Goal: Contribute content: Add original content to the website for others to see

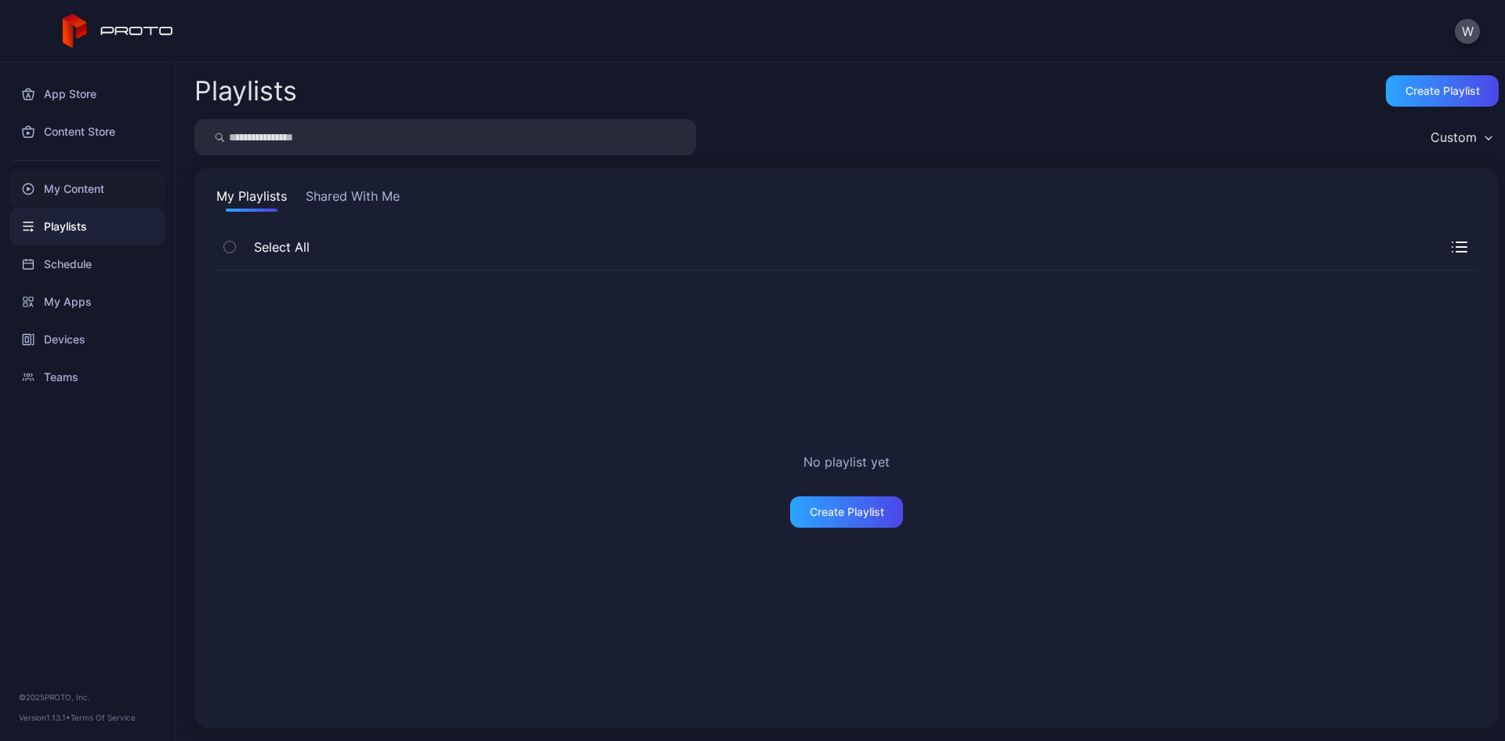
click at [78, 185] on div "My Content" at bounding box center [87, 189] width 156 height 38
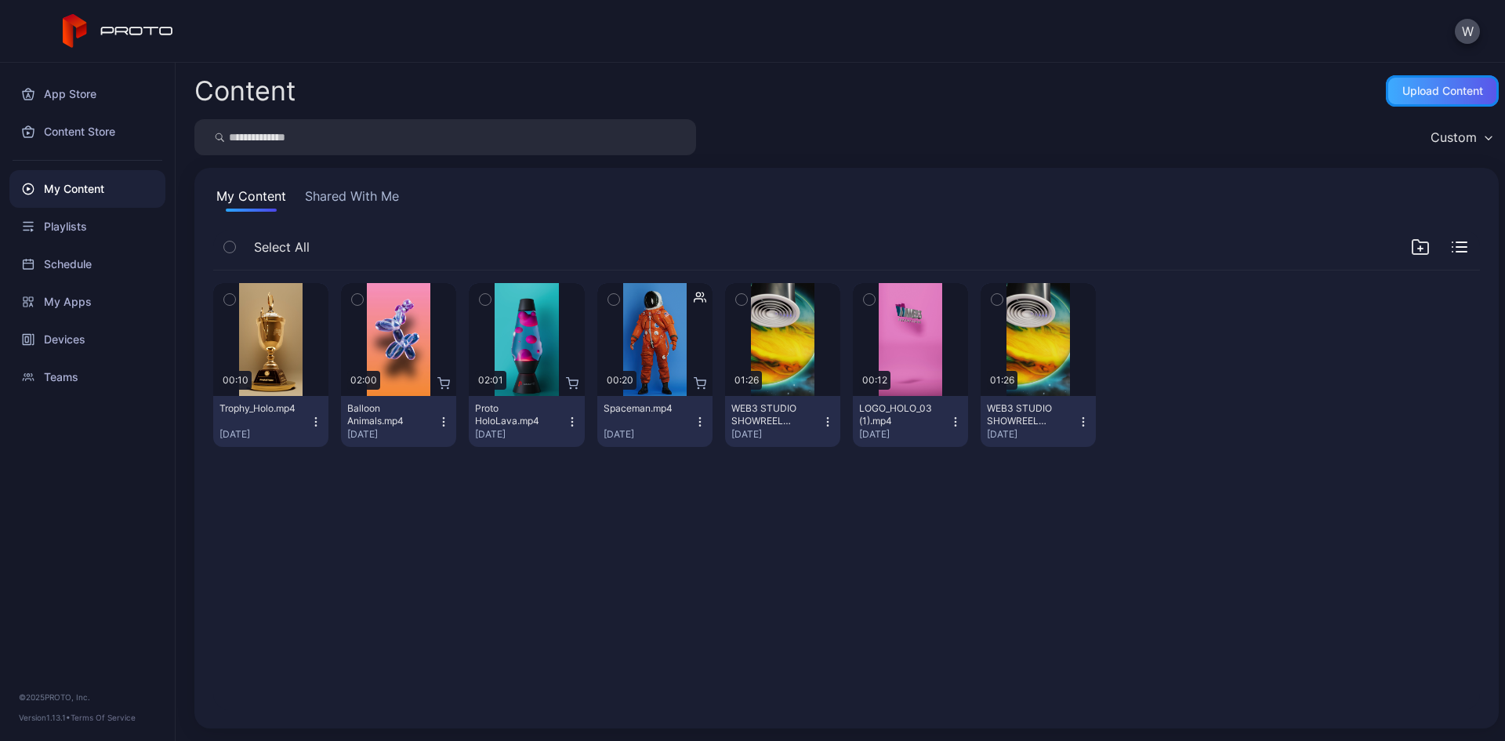
click at [1447, 90] on div "Upload Content" at bounding box center [1442, 91] width 81 height 13
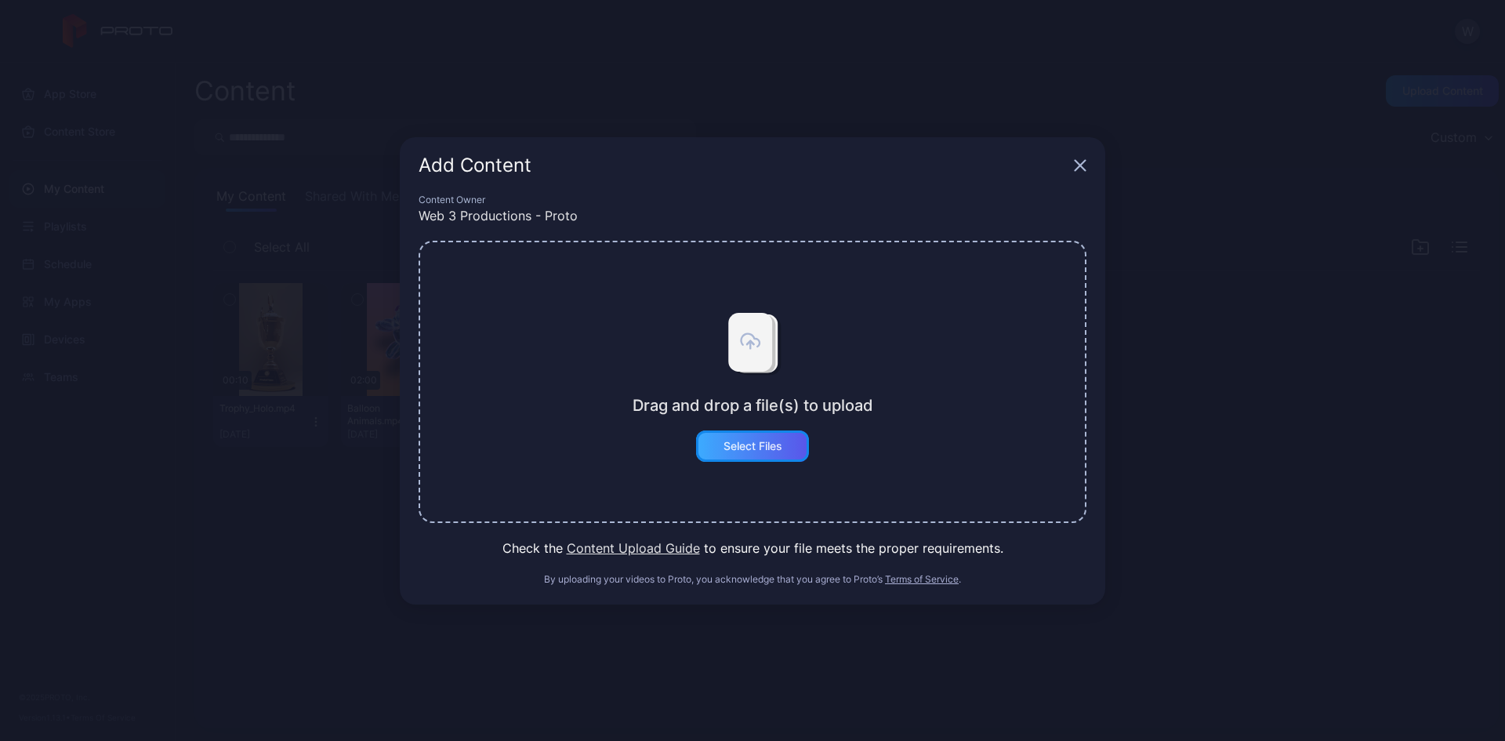
click at [767, 444] on div "Select Files" at bounding box center [752, 446] width 59 height 13
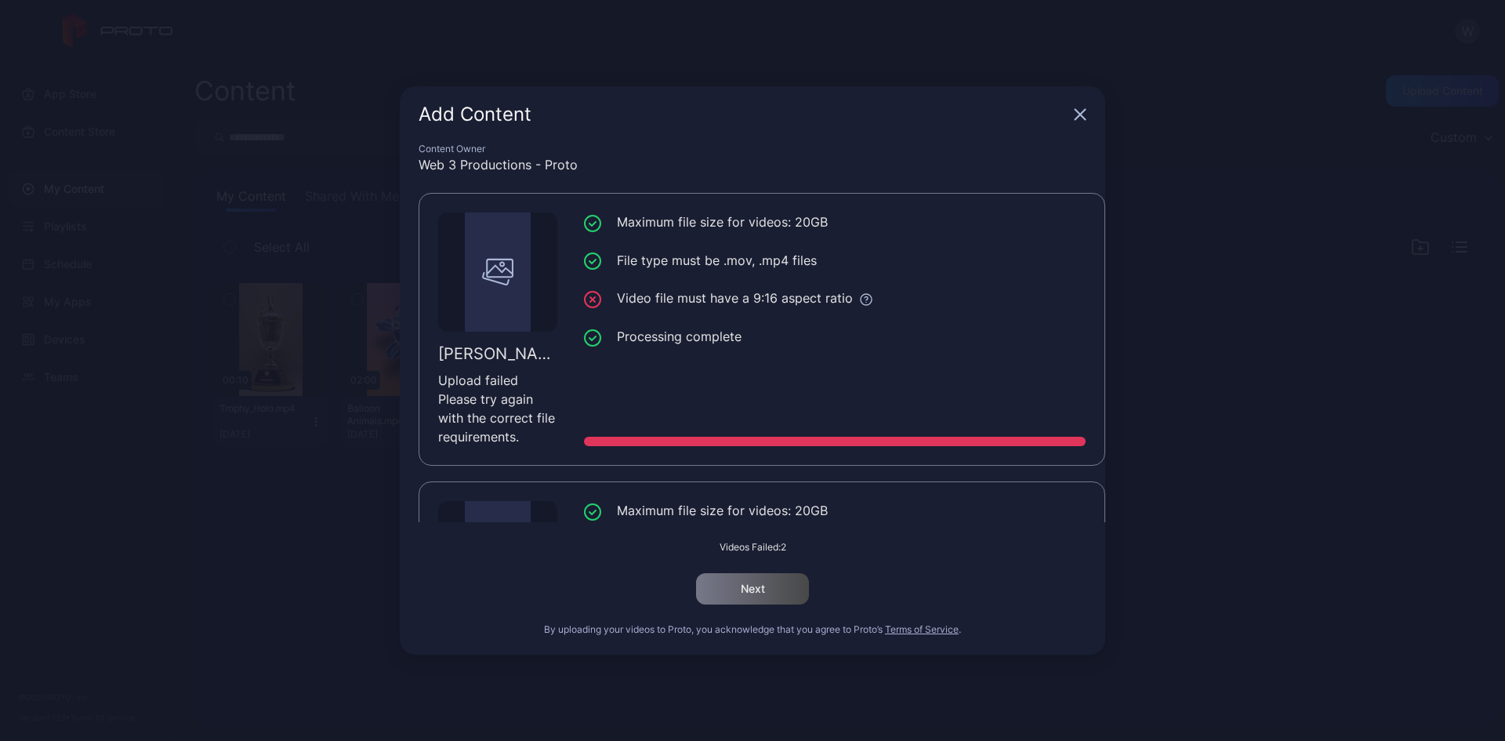
click at [1080, 111] on icon "button" at bounding box center [1080, 114] width 13 height 13
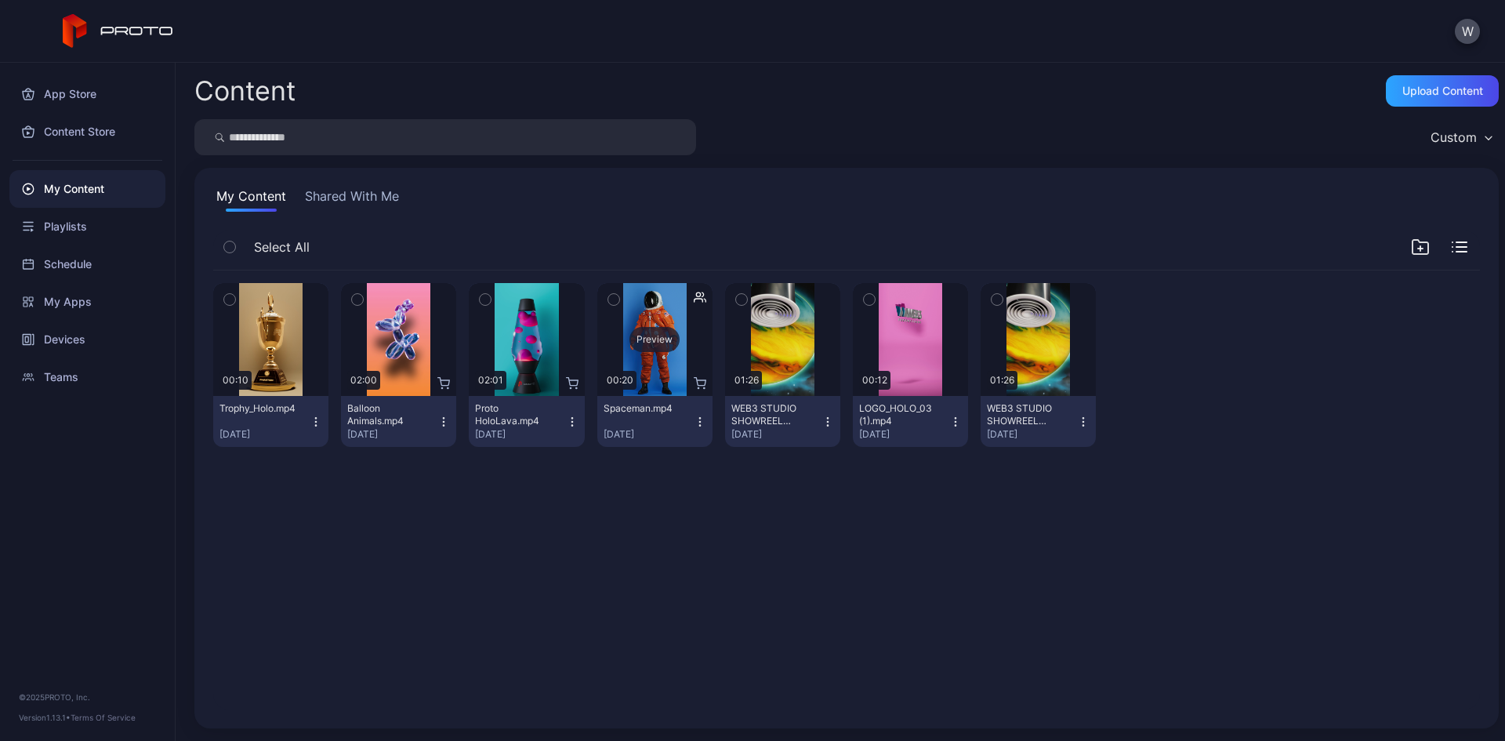
click at [665, 341] on div "Preview" at bounding box center [654, 339] width 50 height 25
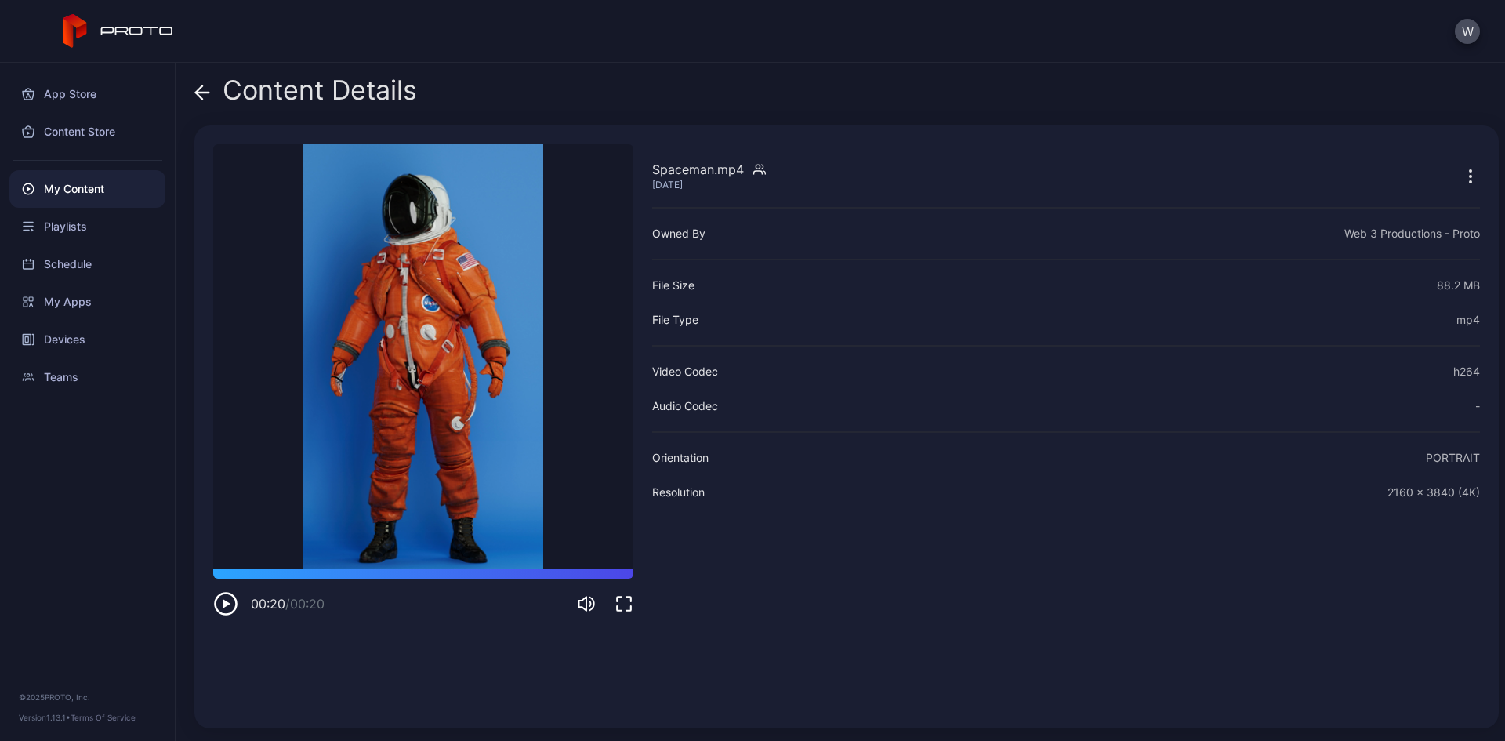
click at [1081, 495] on div "Resolution 2160 x 3840 (4K)" at bounding box center [1066, 492] width 828 height 19
click at [204, 99] on icon at bounding box center [202, 93] width 16 height 16
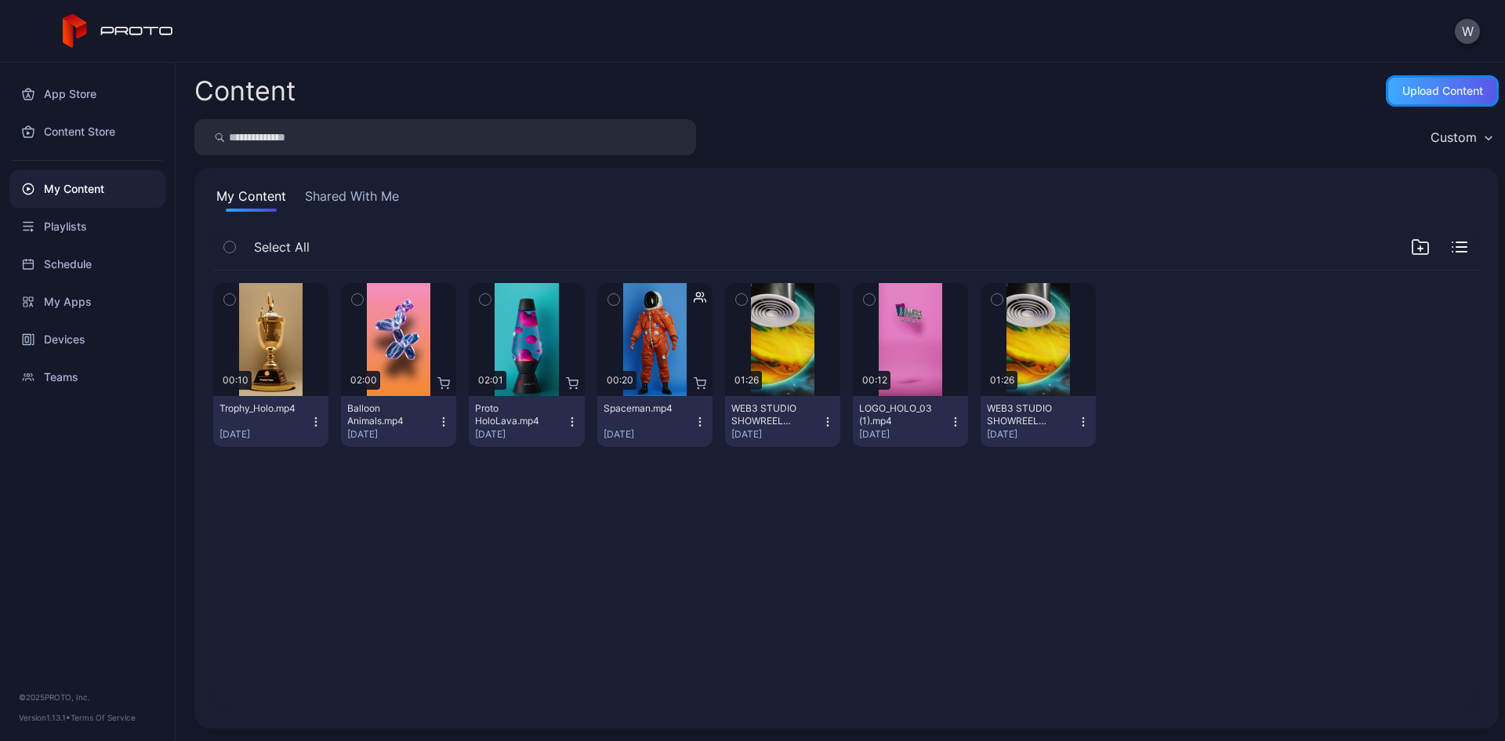
click at [1423, 92] on div "Upload Content" at bounding box center [1442, 91] width 81 height 13
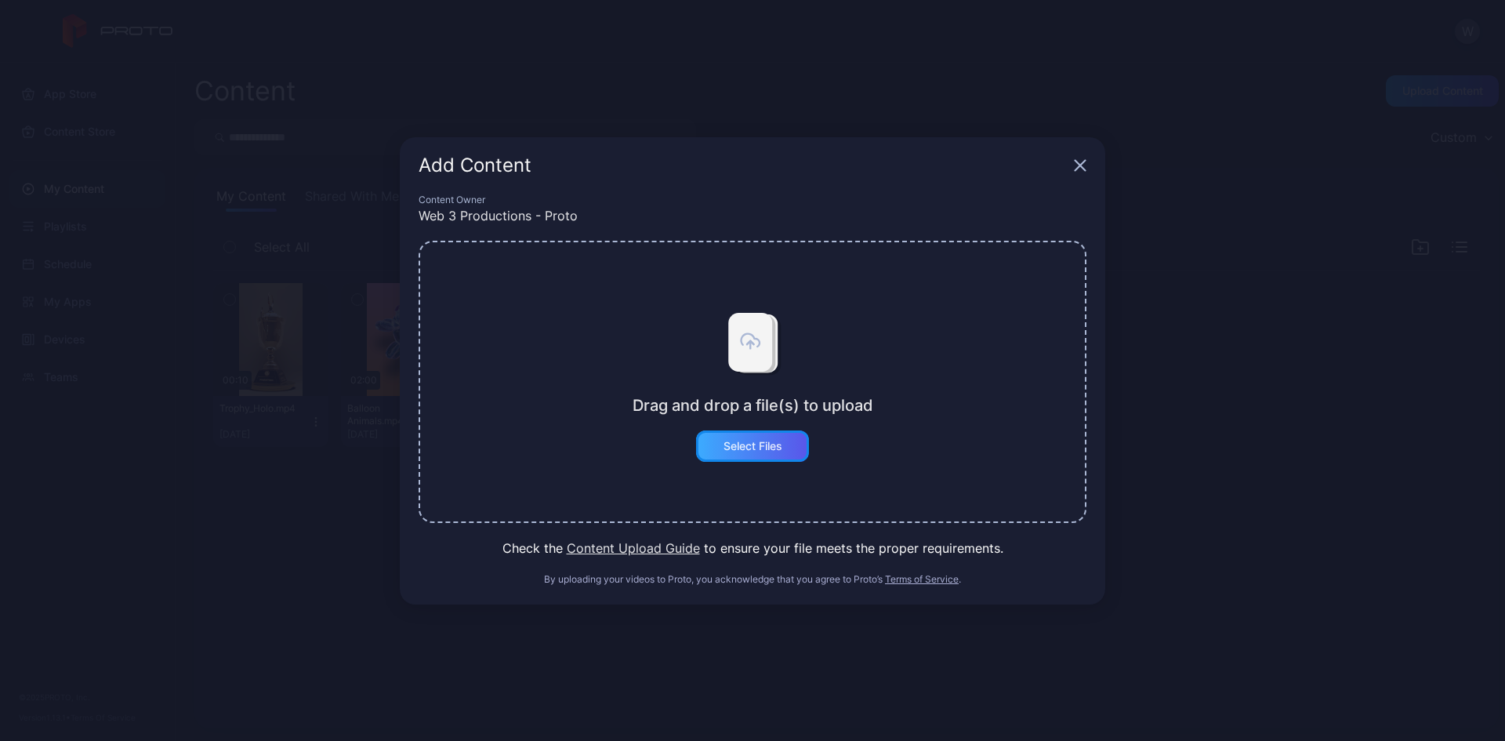
click at [765, 434] on div "Select Files" at bounding box center [752, 445] width 113 height 31
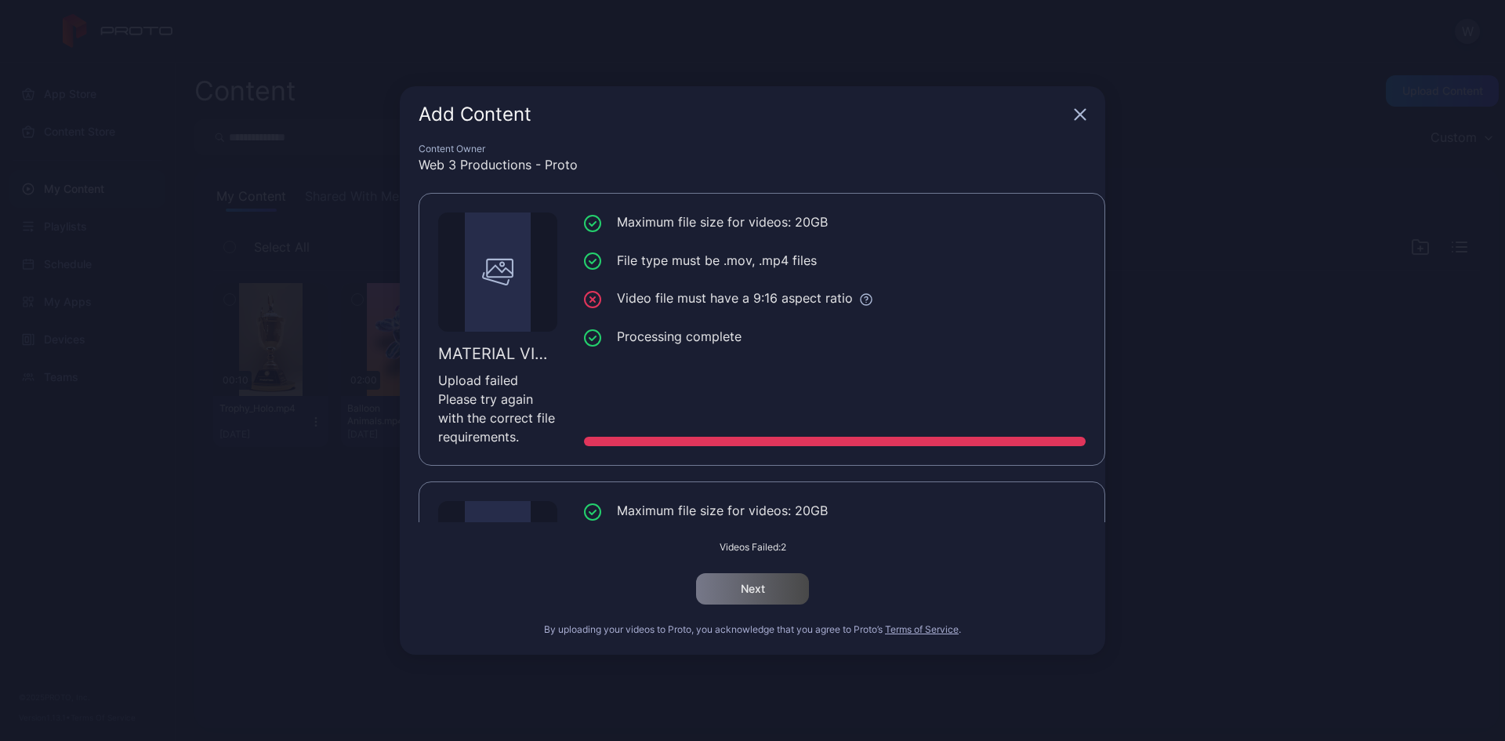
scroll to position [232, 0]
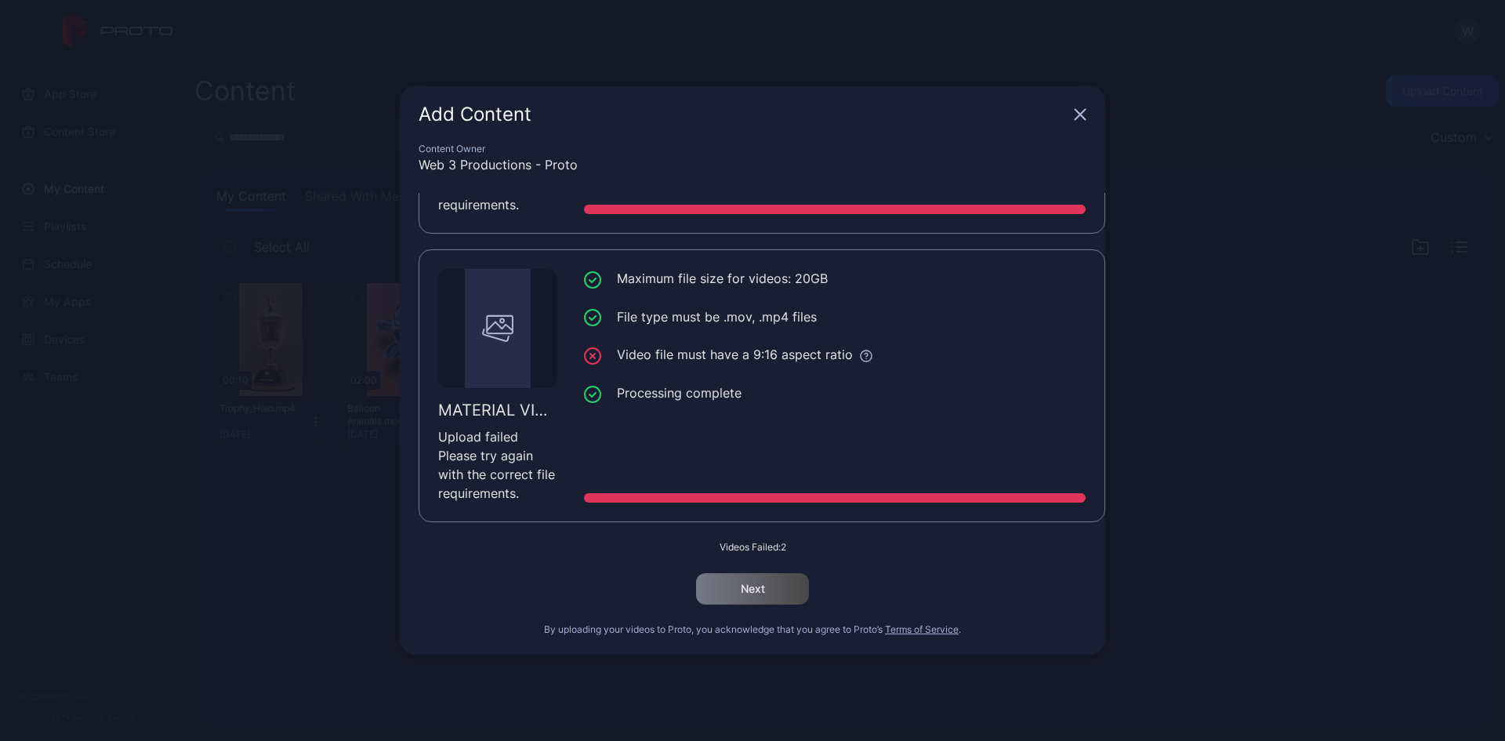
click at [1134, 594] on div "Add Content Content Owner Web 3 Productions - Proto MATERIAL VIDEO SAMPLE 2.mp4…" at bounding box center [752, 370] width 1505 height 741
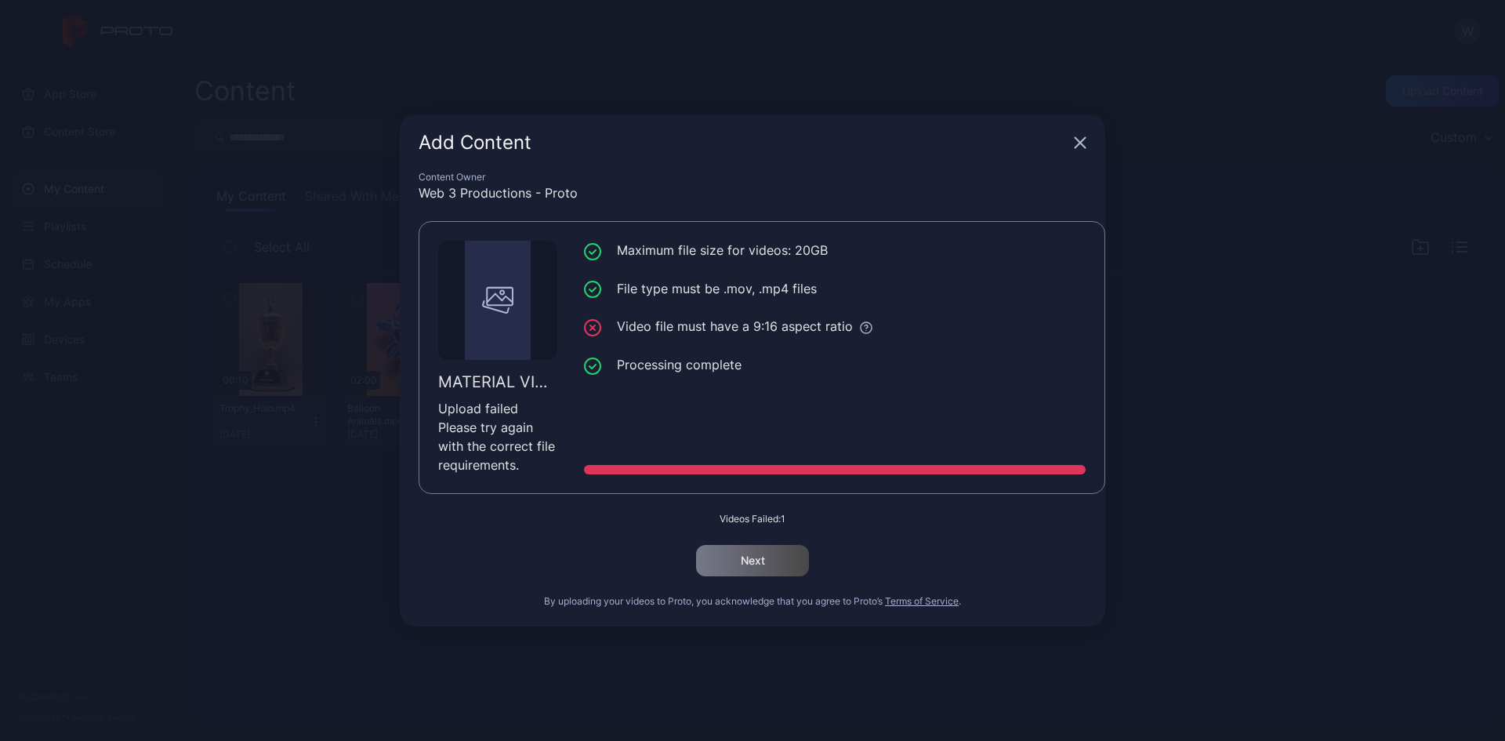
click at [1078, 143] on icon "button" at bounding box center [1080, 142] width 13 height 13
drag, startPoint x: 833, startPoint y: 561, endPoint x: 798, endPoint y: 567, distance: 35.7
click at [832, 561] on div "Videos Failed: 1 Next" at bounding box center [753, 544] width 668 height 63
click at [1072, 145] on div "Add Content" at bounding box center [752, 142] width 705 height 56
click at [1075, 144] on icon "button" at bounding box center [1080, 142] width 13 height 13
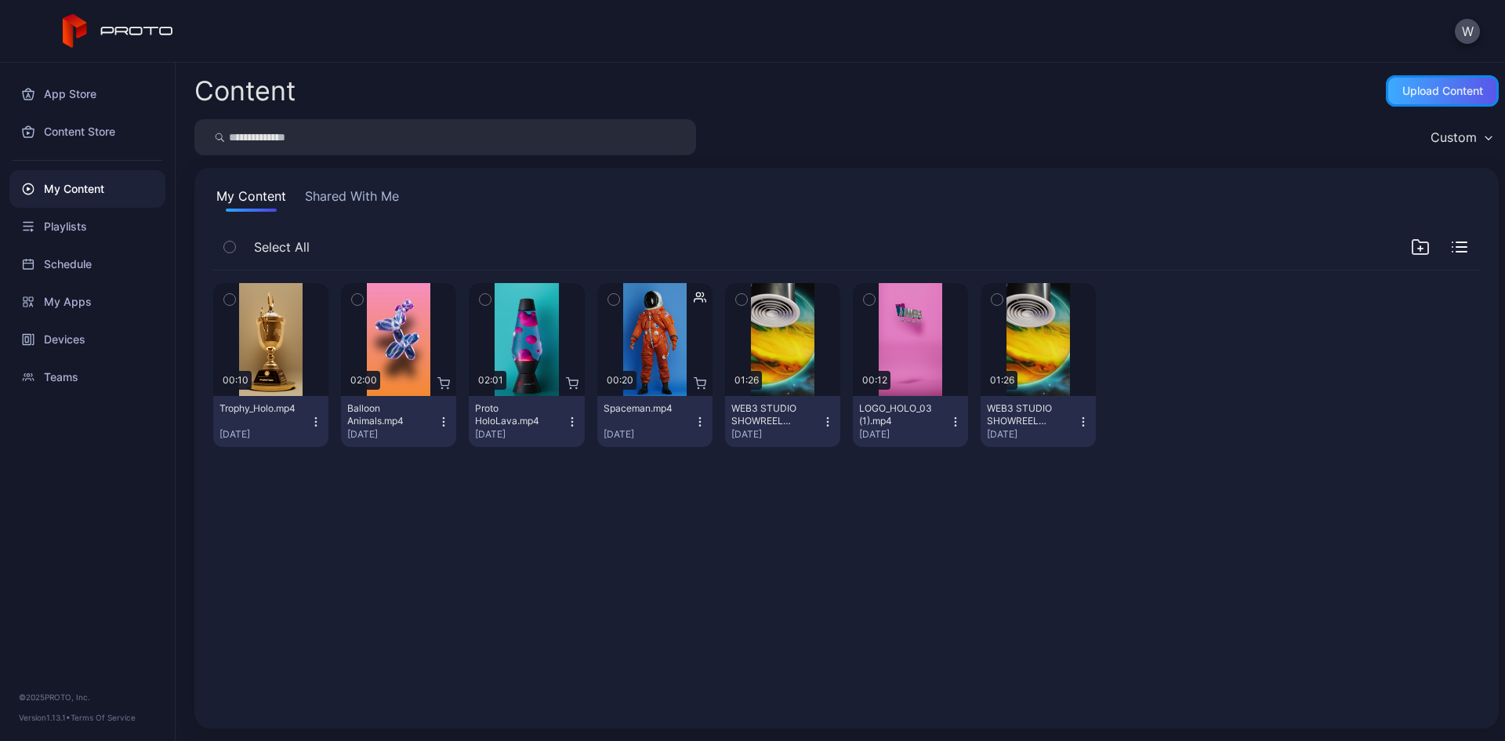
click at [1402, 92] on div "Upload Content" at bounding box center [1442, 91] width 81 height 13
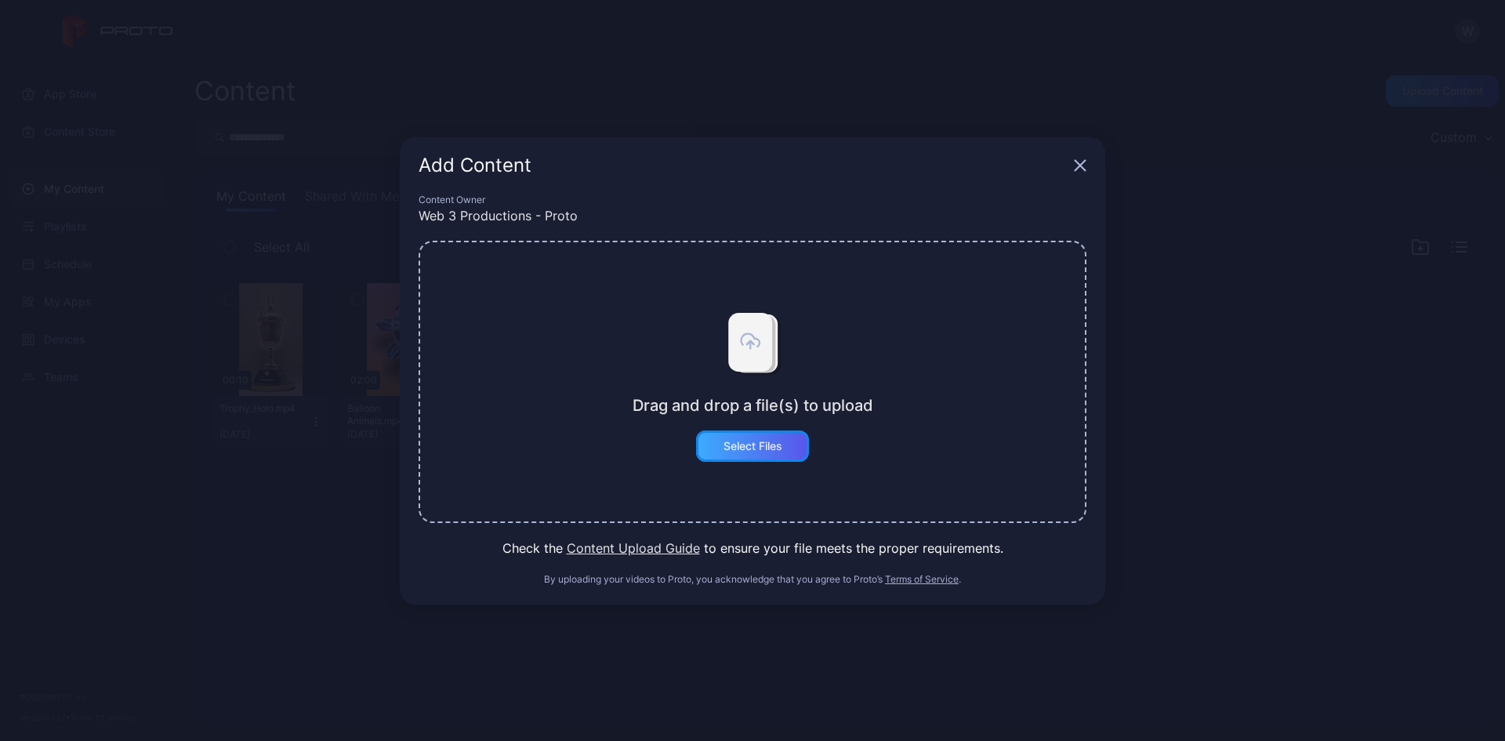
click at [742, 455] on div "Select Files" at bounding box center [752, 445] width 113 height 31
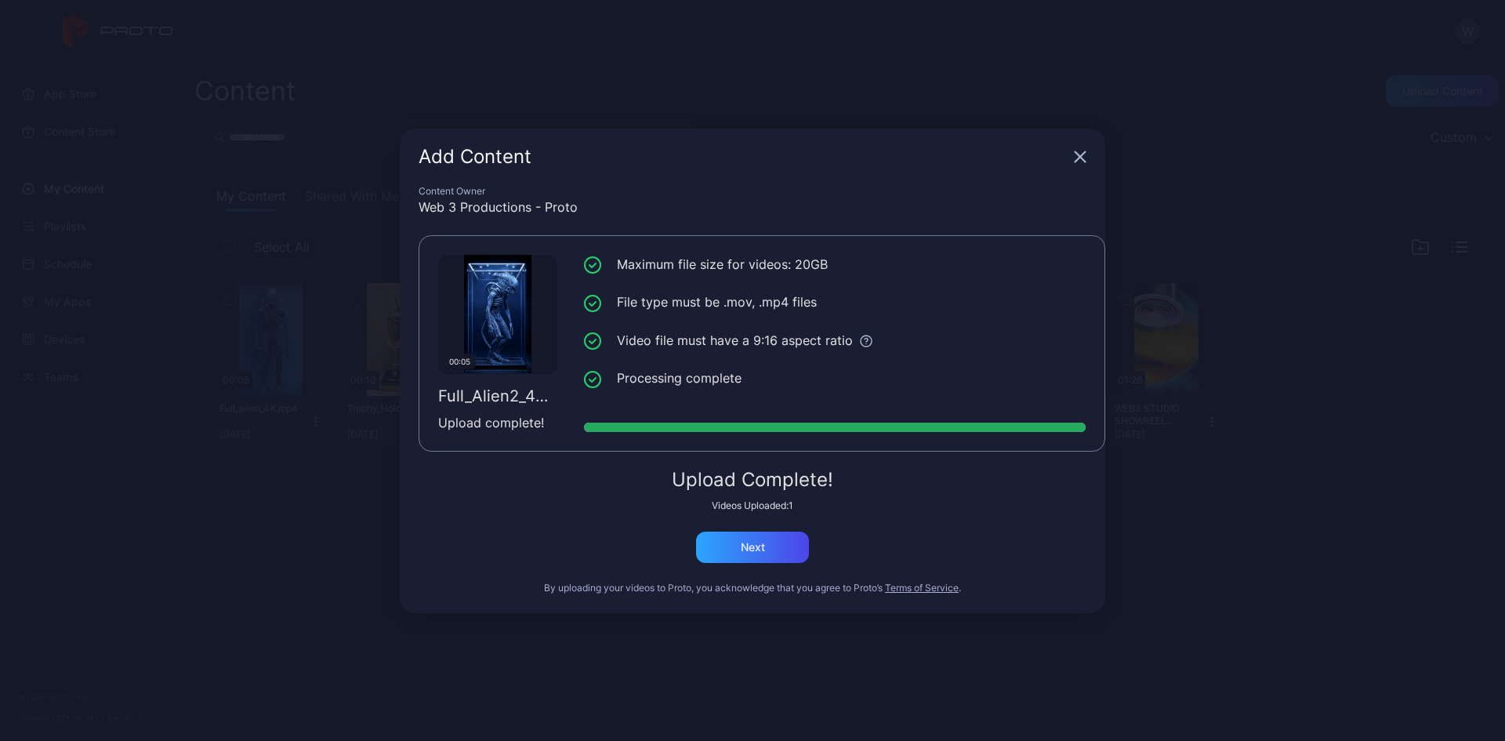
click at [1090, 159] on div "Add Content" at bounding box center [752, 157] width 705 height 56
click at [1081, 156] on icon "button" at bounding box center [1080, 156] width 10 height 10
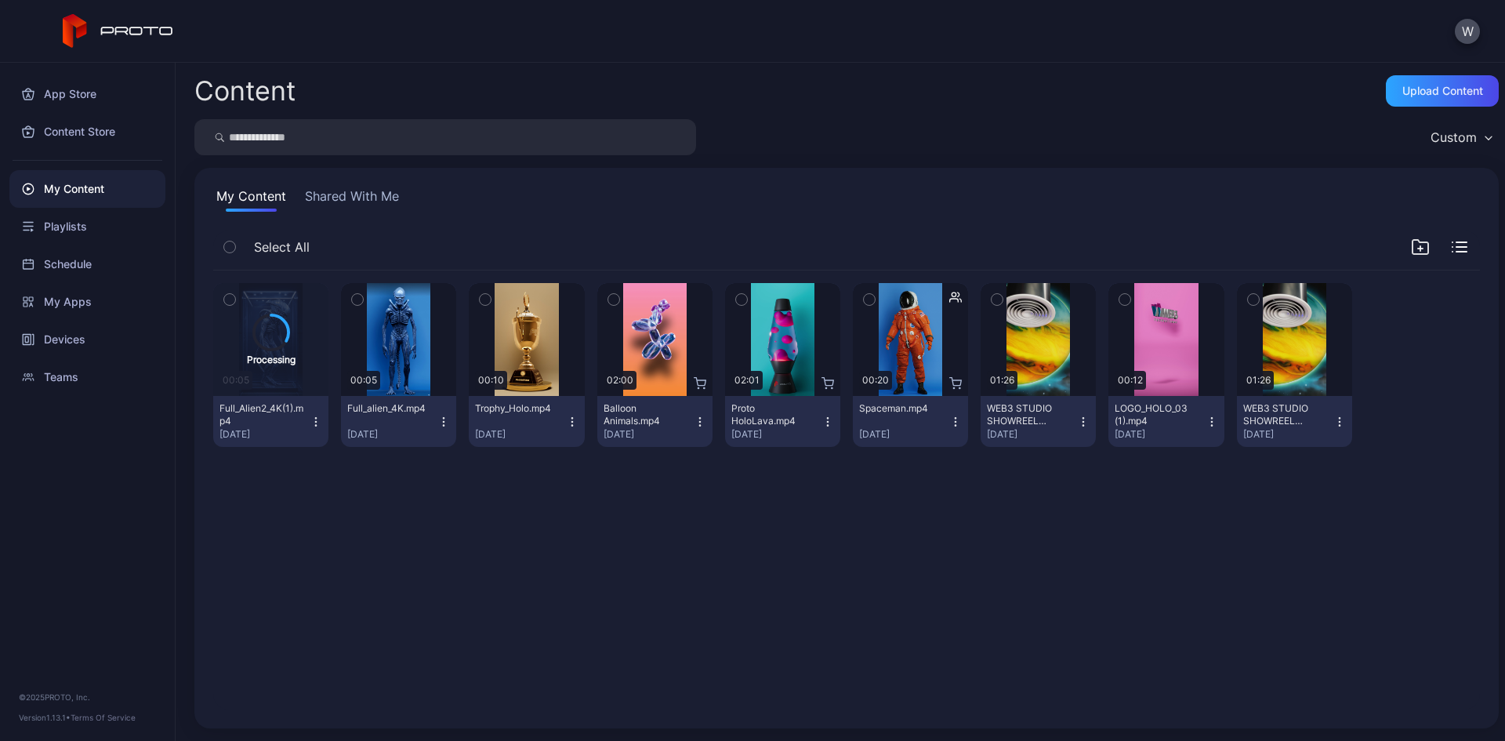
click at [359, 293] on icon "button" at bounding box center [357, 299] width 11 height 17
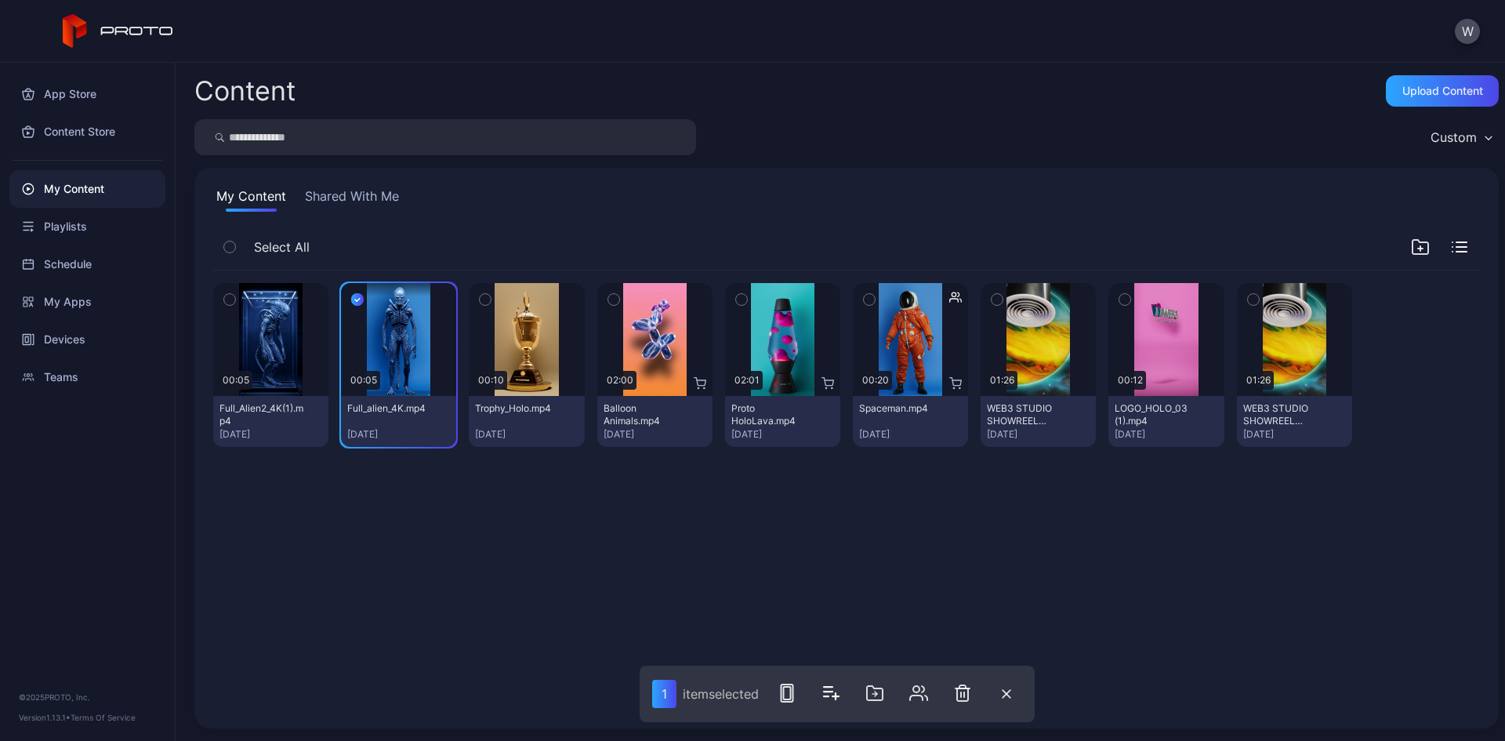
click at [227, 304] on icon "button" at bounding box center [229, 299] width 11 height 17
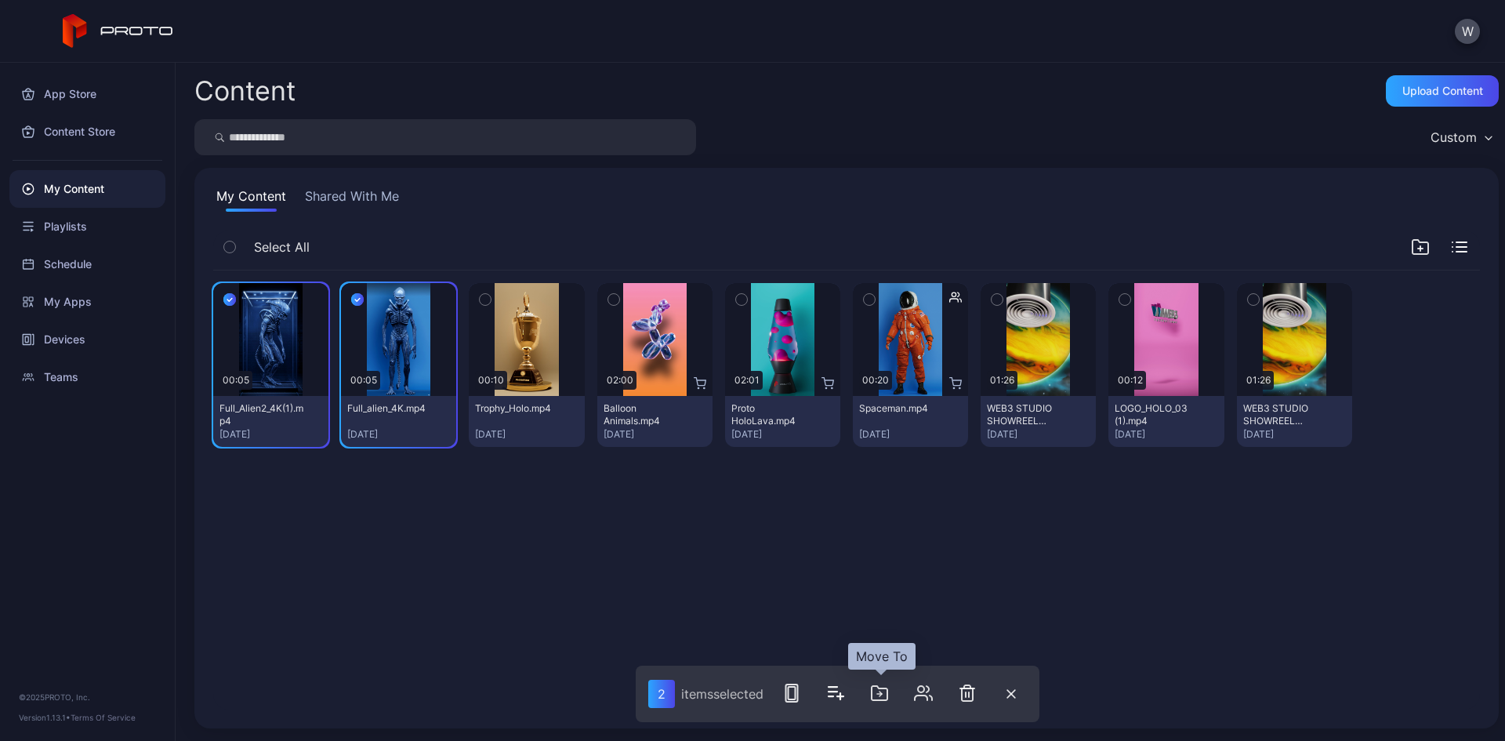
click at [887, 691] on icon "button" at bounding box center [879, 692] width 19 height 19
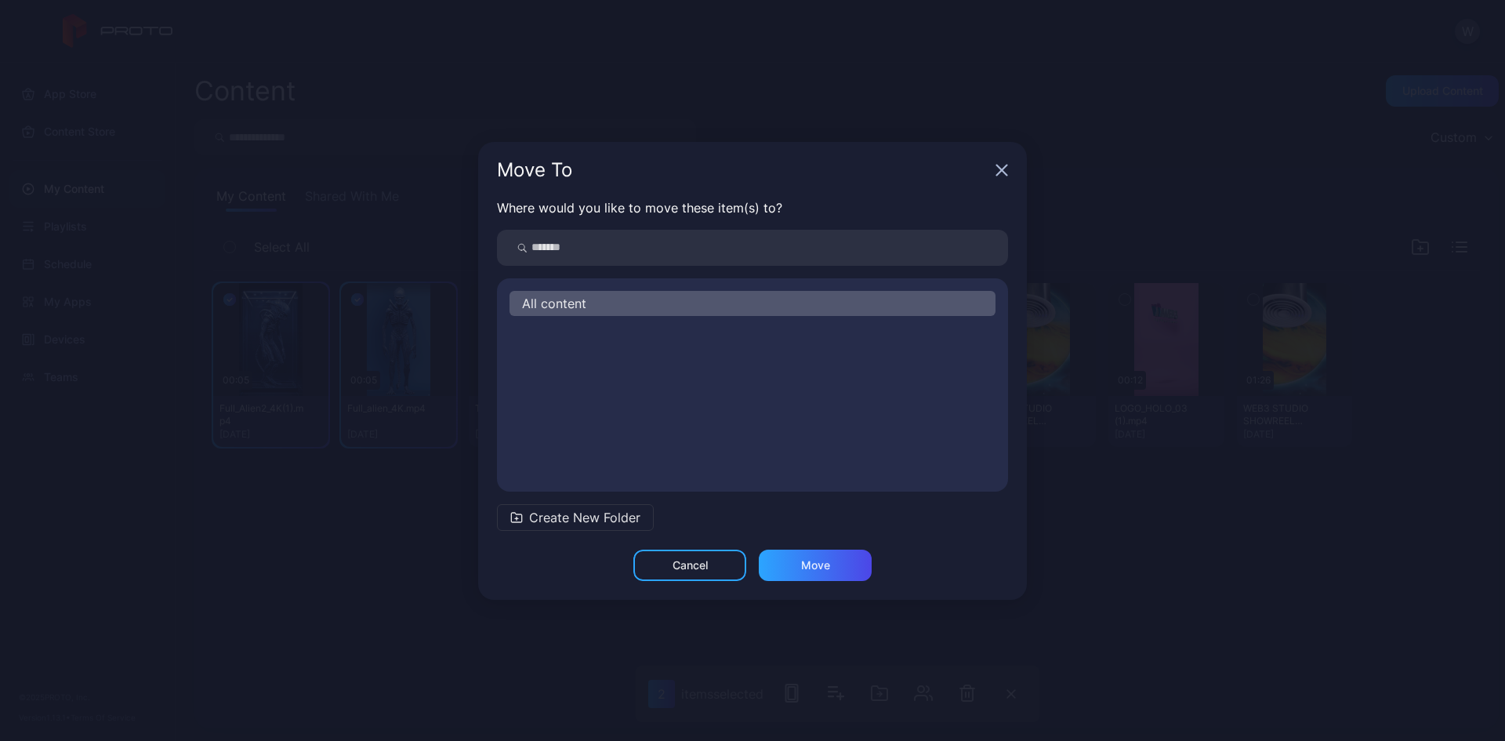
click at [645, 286] on div "All content" at bounding box center [752, 384] width 511 height 213
click at [665, 298] on div "All content" at bounding box center [752, 303] width 486 height 25
click at [1005, 167] on icon "button" at bounding box center [1002, 170] width 10 height 10
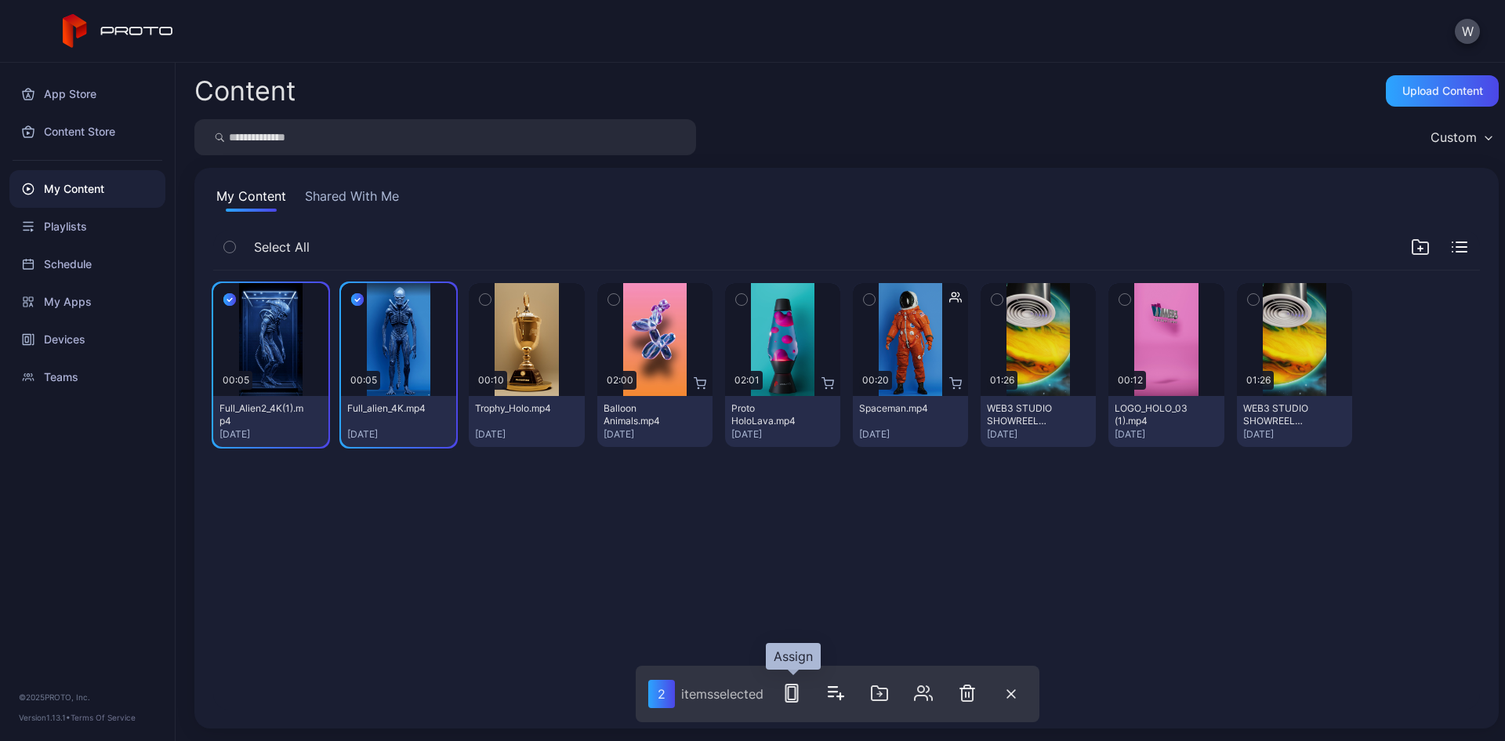
click at [785, 693] on icon "button" at bounding box center [791, 692] width 19 height 19
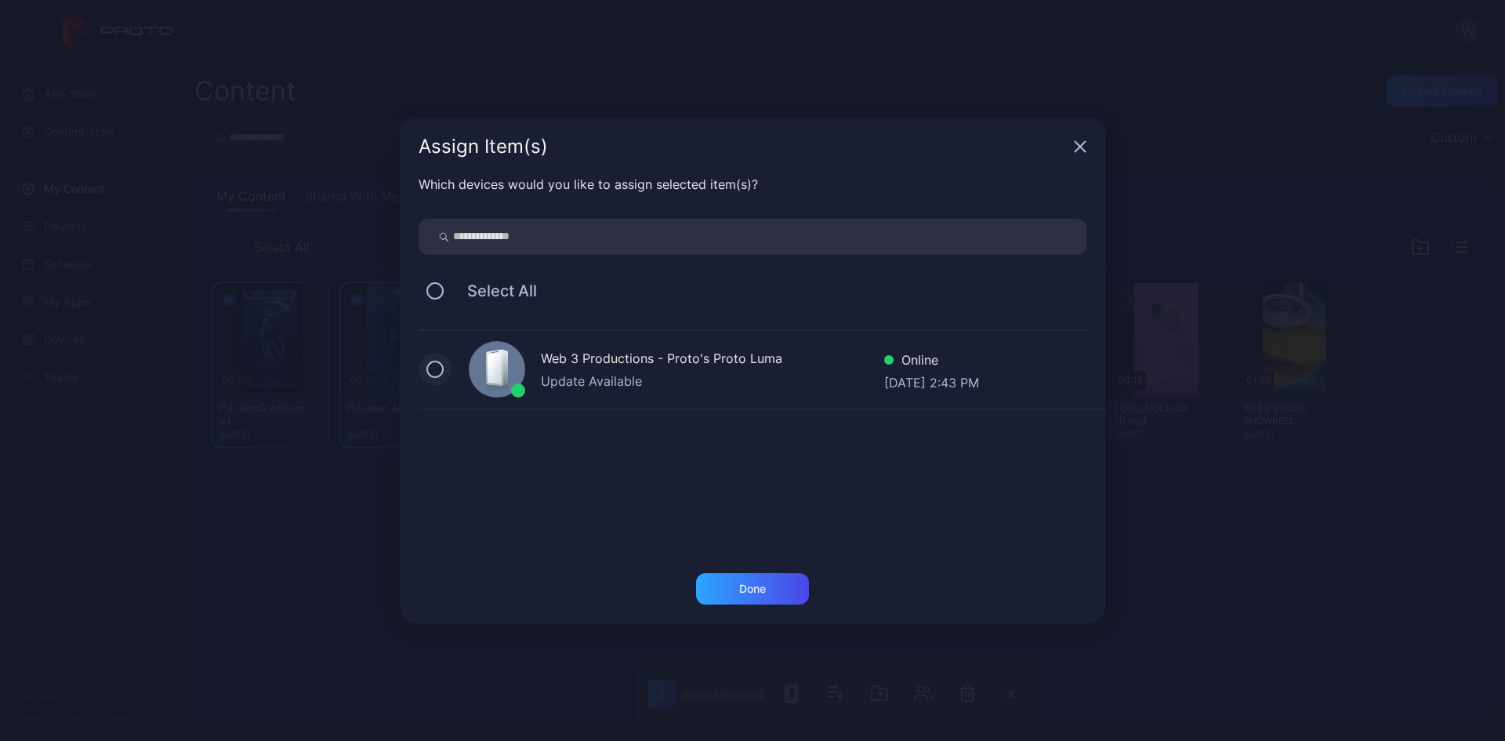
click at [437, 368] on button at bounding box center [434, 369] width 17 height 17
click at [769, 580] on div "Done" at bounding box center [752, 588] width 113 height 31
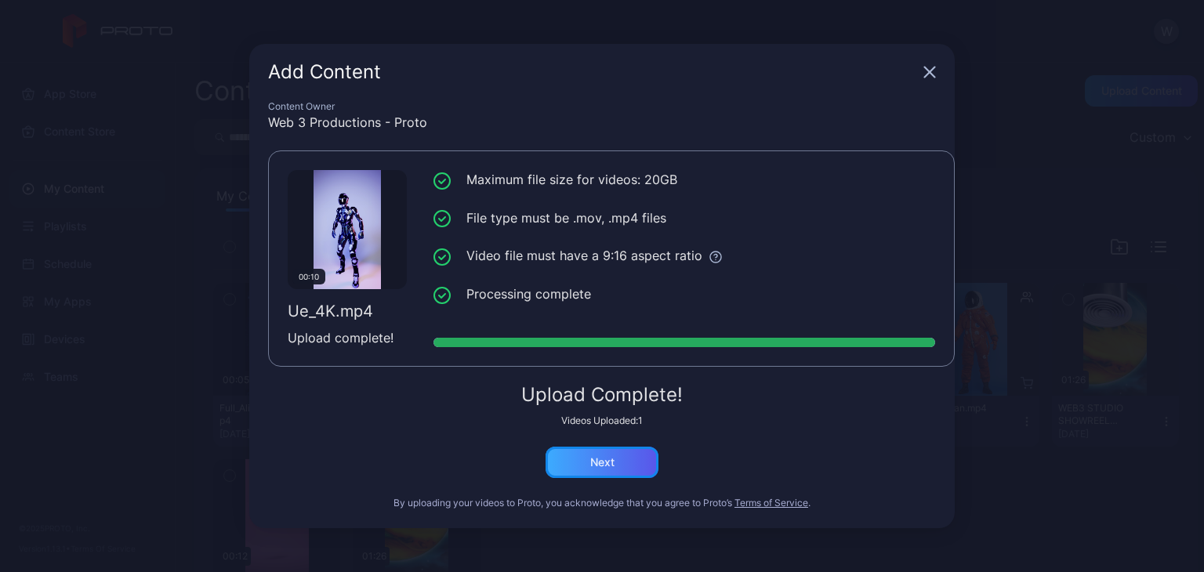
click at [619, 473] on div "Next" at bounding box center [602, 462] width 113 height 31
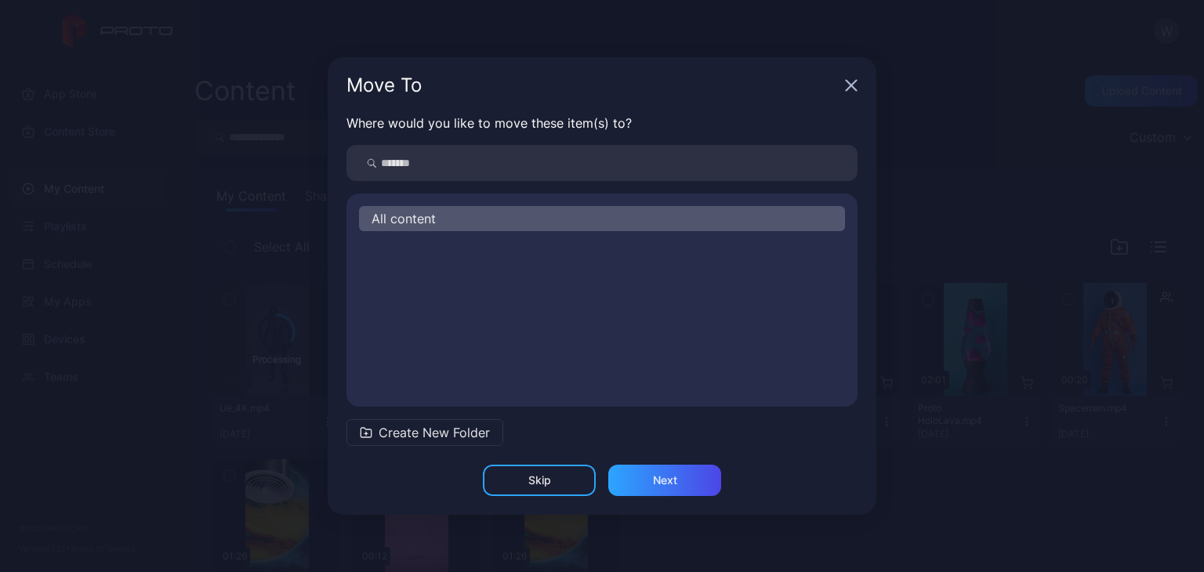
click at [854, 80] on icon "button" at bounding box center [851, 85] width 13 height 13
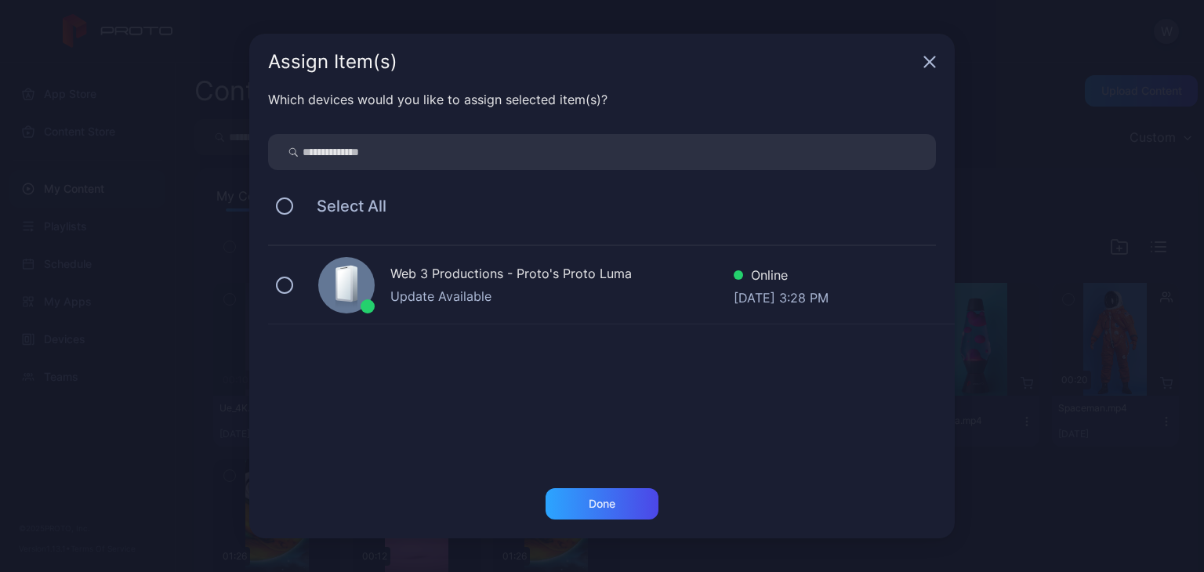
click at [292, 278] on div "Web 3 Productions - Proto's Proto Luma Update Available Online Sep 10, 2025 at …" at bounding box center [611, 285] width 687 height 78
click at [633, 513] on div "Done" at bounding box center [602, 503] width 113 height 31
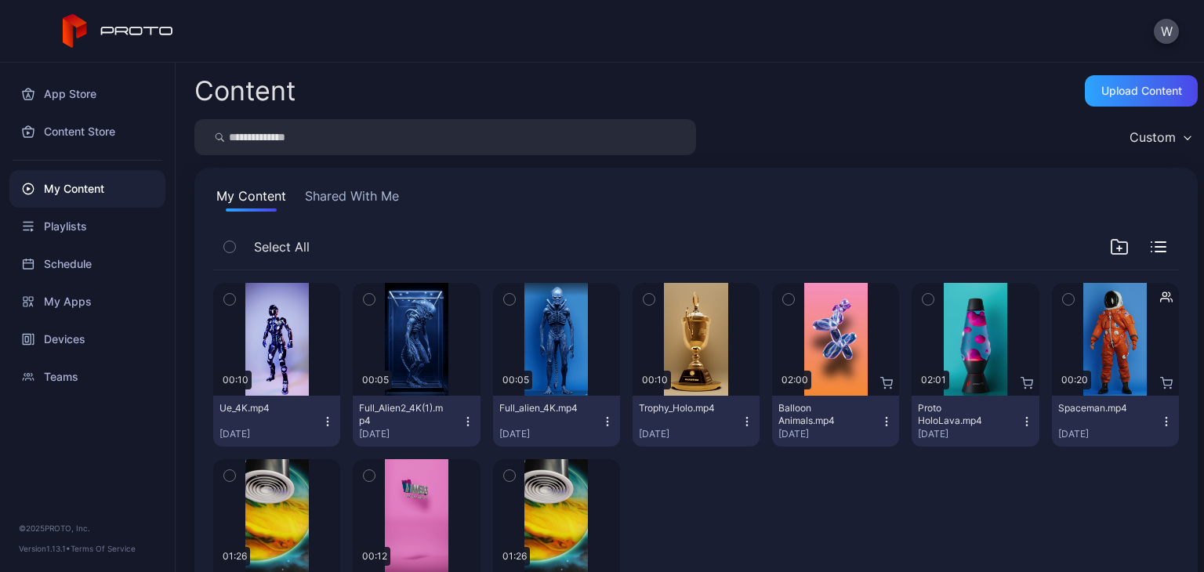
click at [328, 419] on icon "button" at bounding box center [327, 421] width 13 height 13
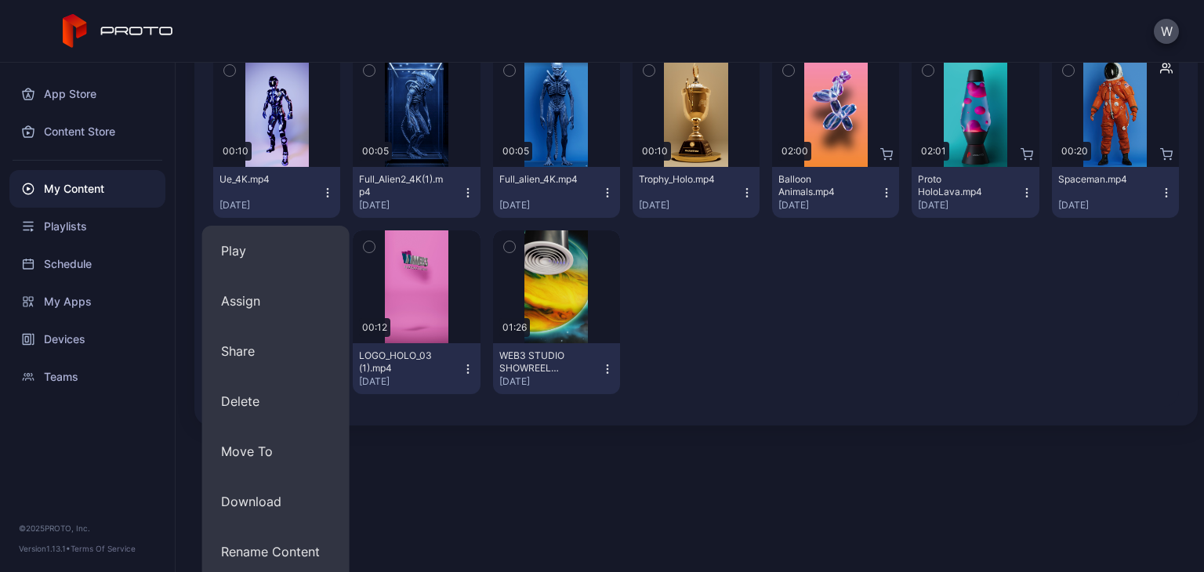
scroll to position [235, 0]
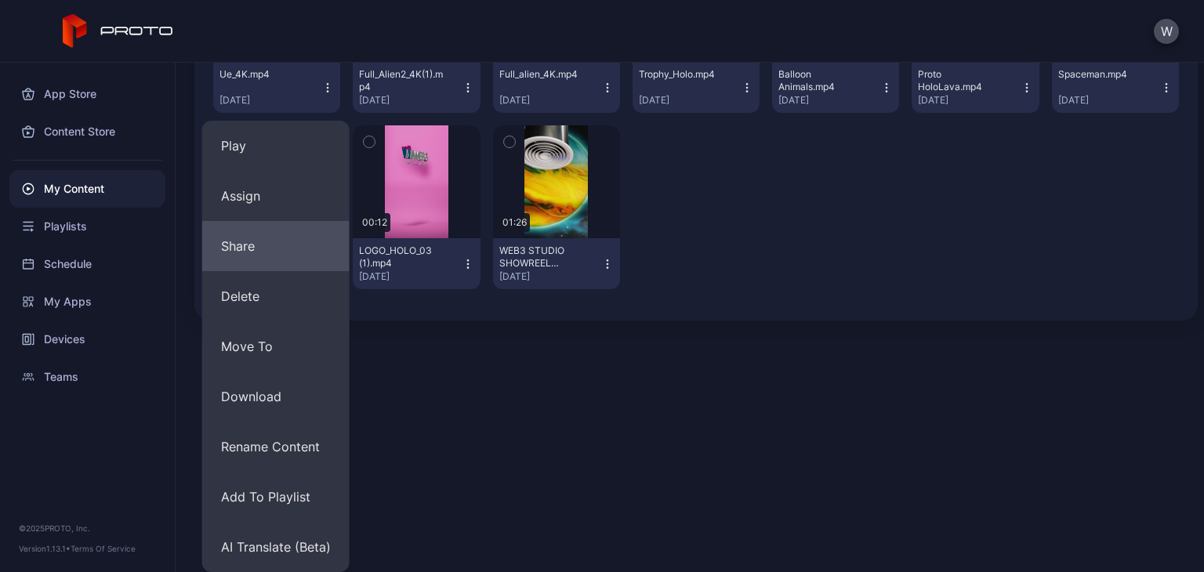
click at [285, 265] on button "Share" at bounding box center [275, 246] width 147 height 50
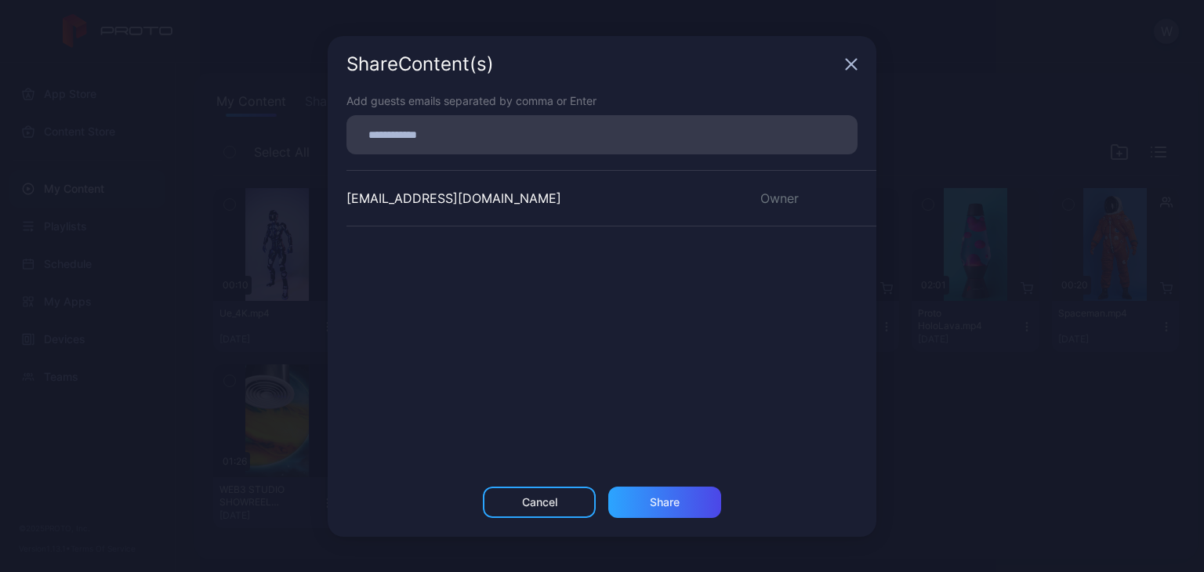
click at [861, 73] on div "Share Content (s)" at bounding box center [602, 64] width 549 height 56
click at [856, 67] on icon "button" at bounding box center [851, 64] width 13 height 13
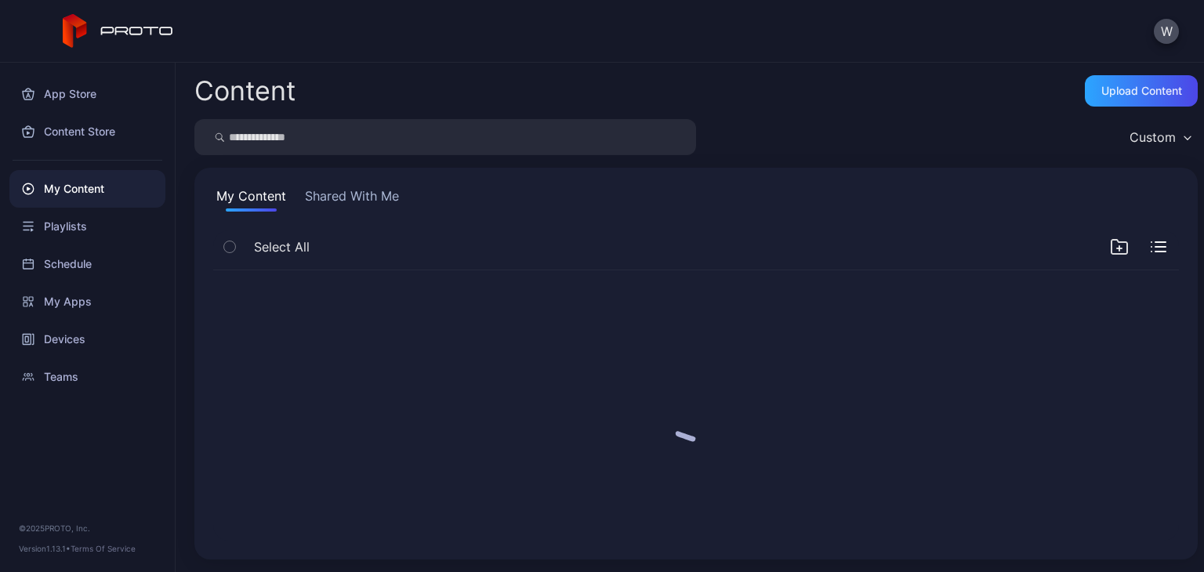
scroll to position [0, 0]
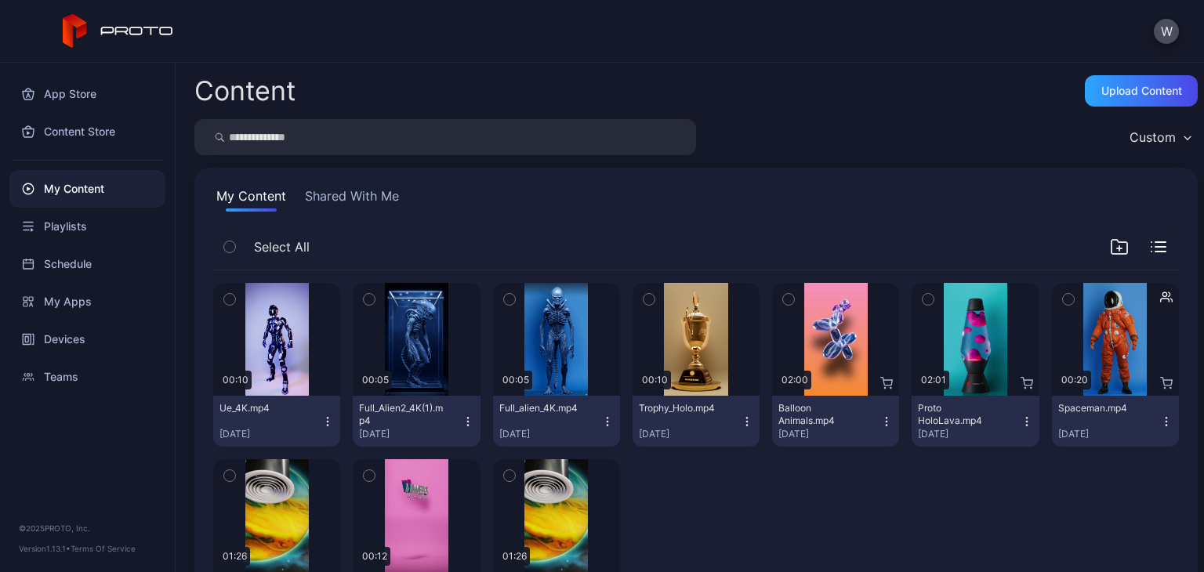
click at [339, 327] on div "Preview 00:10 Ue_4K.mp4 Sep 10, 2025 Preview 00:05 Full_Alien2_4K(1).mp4 Sep 10…" at bounding box center [696, 452] width 966 height 365
click at [299, 332] on div "Preview" at bounding box center [277, 339] width 50 height 25
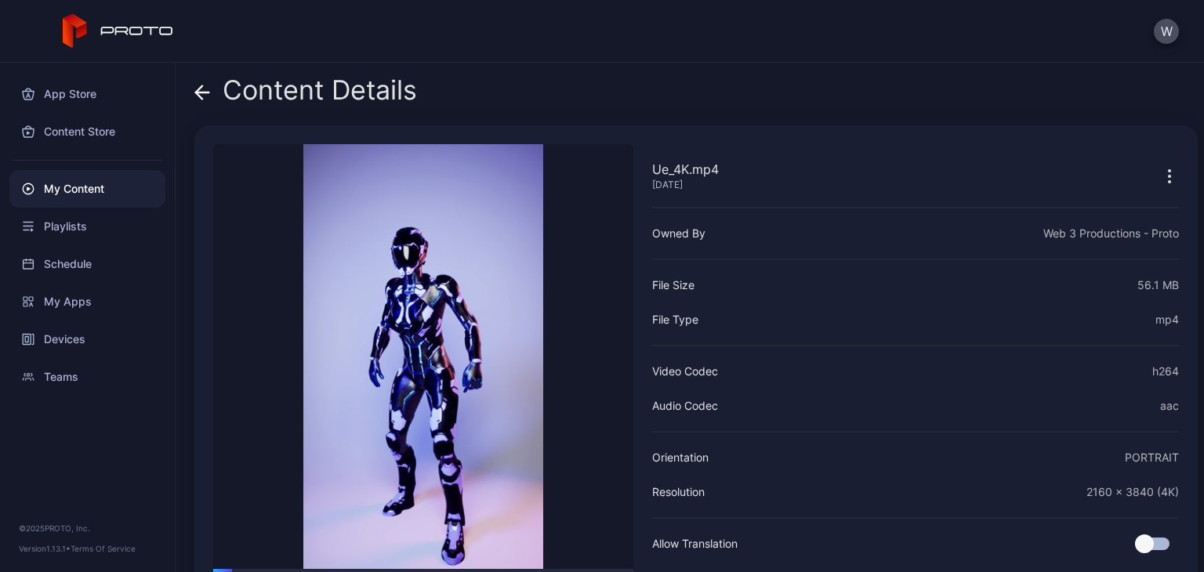
click at [1160, 172] on icon "button" at bounding box center [1169, 176] width 19 height 19
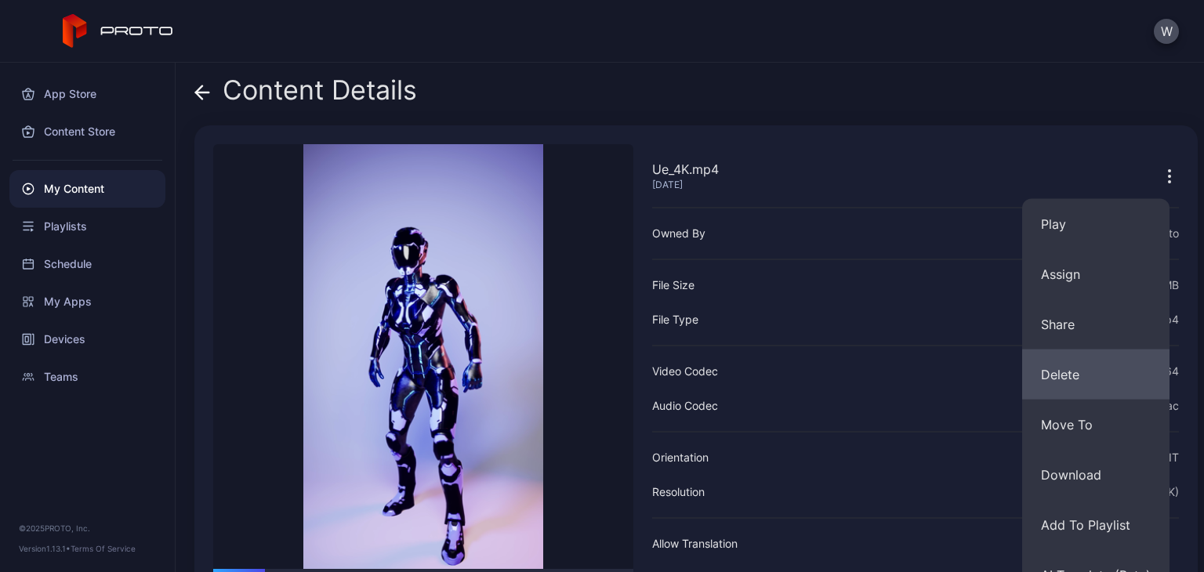
scroll to position [75, 0]
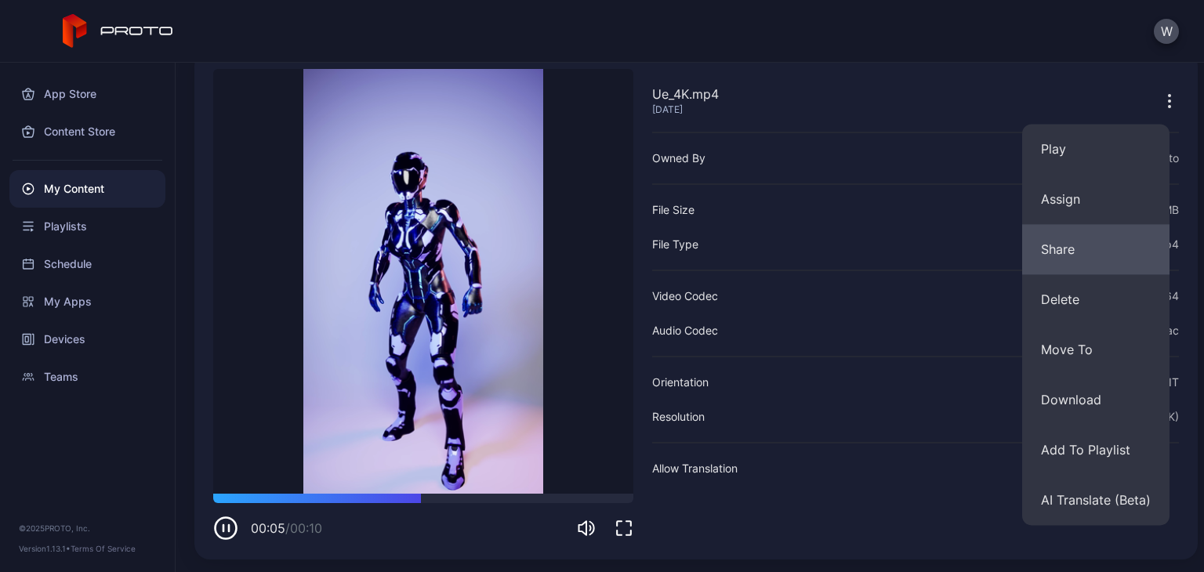
click at [1079, 259] on button "Share" at bounding box center [1095, 249] width 147 height 50
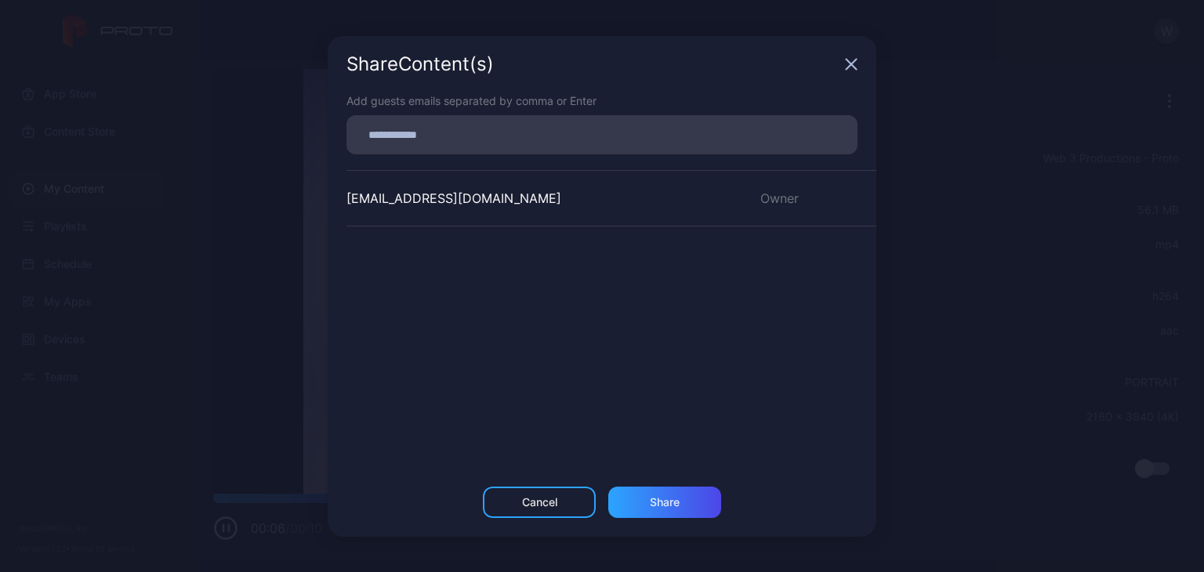
click at [461, 205] on div "proto.web3productions@gmail.com" at bounding box center [453, 198] width 215 height 19
click at [850, 74] on div "Share Content (s)" at bounding box center [602, 64] width 549 height 56
click at [849, 63] on icon "button" at bounding box center [851, 64] width 13 height 13
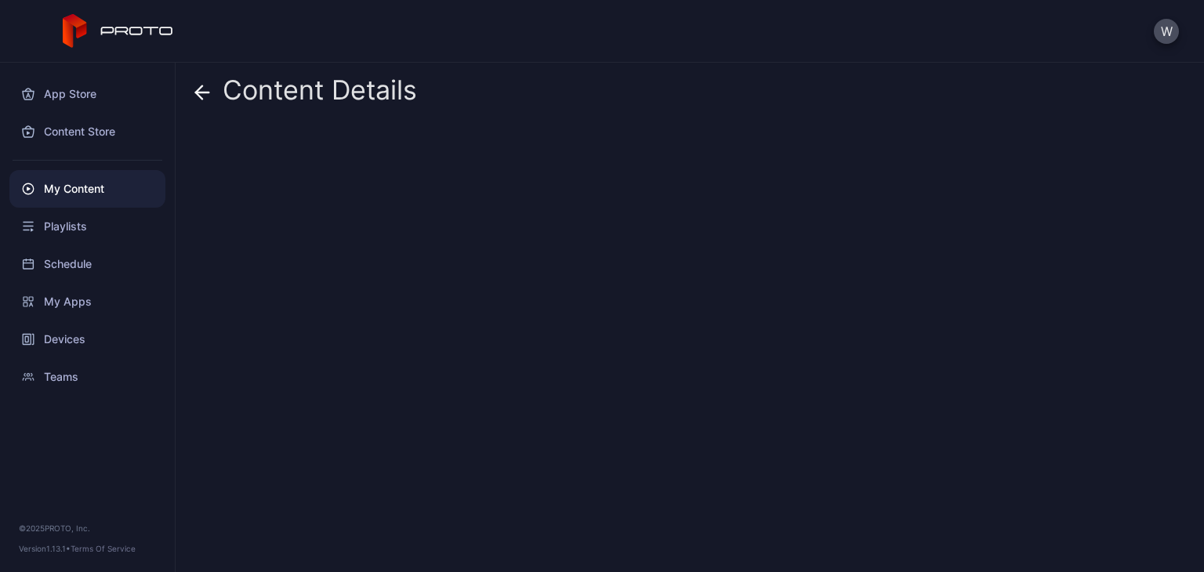
scroll to position [0, 0]
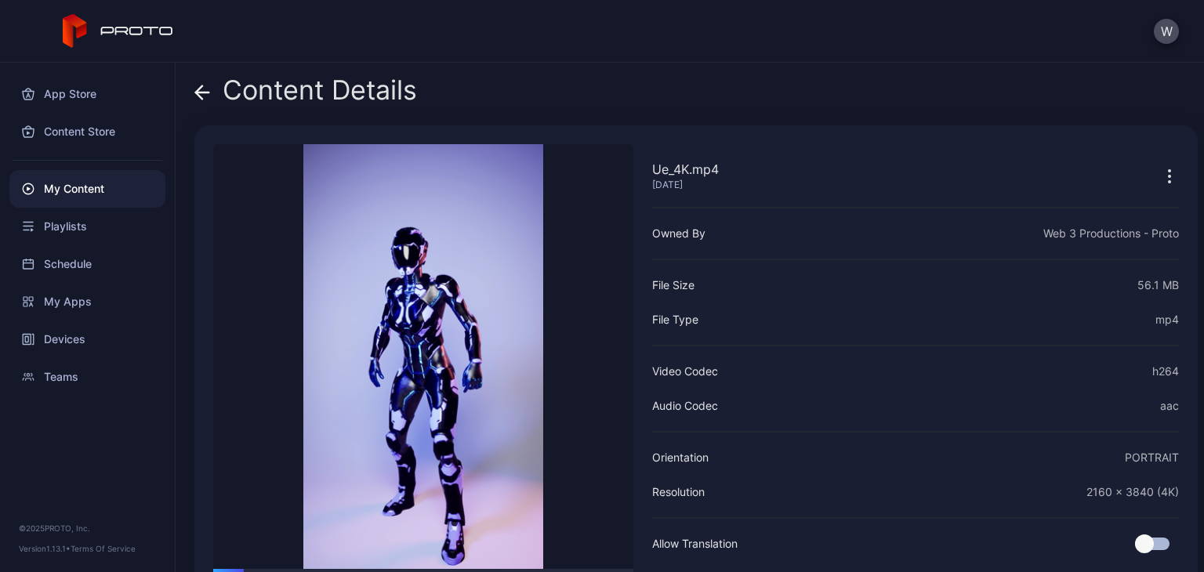
click at [216, 99] on div "Content Details" at bounding box center [305, 94] width 223 height 38
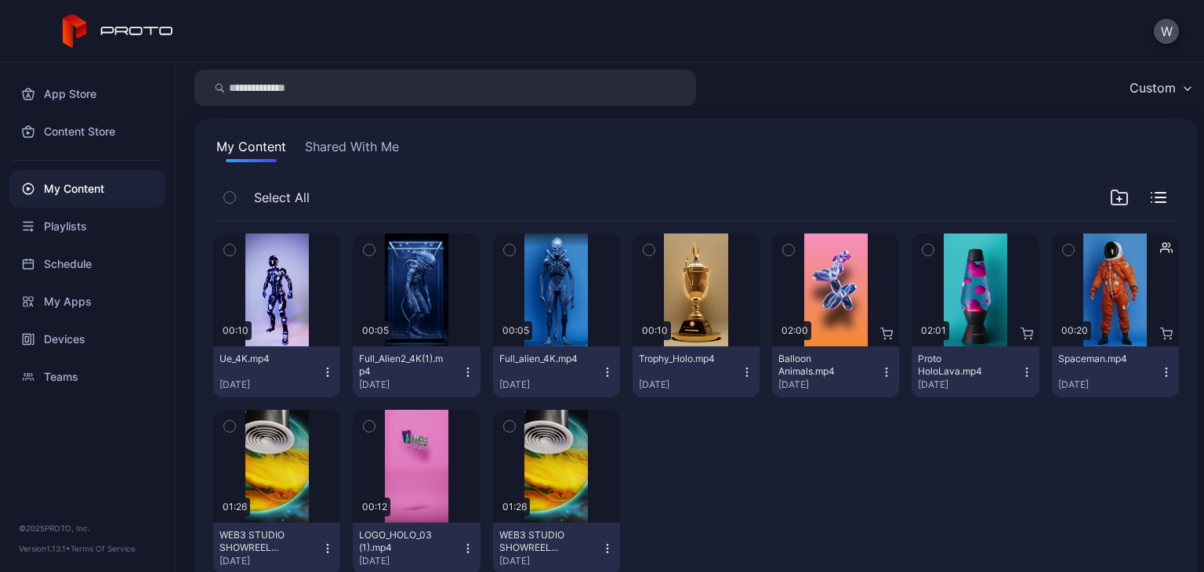
scroll to position [95, 0]
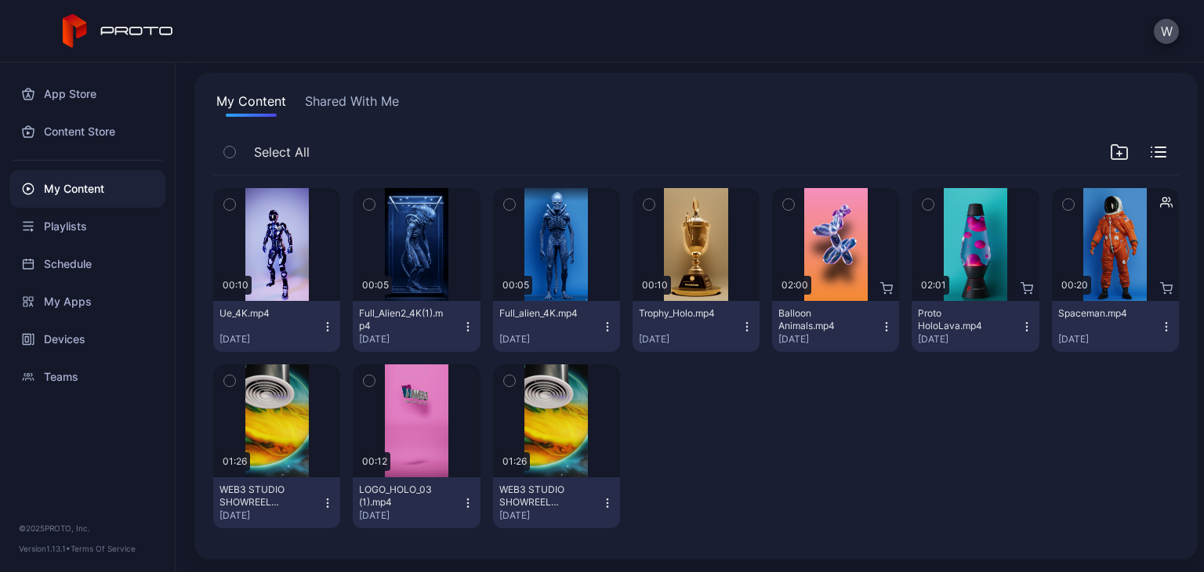
click at [1007, 467] on div "Preview 00:10 Ue_4K.mp4 Sep 10, 2025 Preview 00:05 Full_Alien2_4K(1).mp4 Sep 10…" at bounding box center [696, 358] width 966 height 365
click at [820, 513] on div "Preview 00:10 Ue_4K.mp4 Sep 10, 2025 Preview 00:05 Full_Alien2_4K(1).mp4 Sep 10…" at bounding box center [696, 358] width 966 height 365
click at [1088, 154] on div "Select All" at bounding box center [696, 156] width 966 height 40
click at [893, 508] on div "Preview 00:10 Ue_4K.mp4 Sep 10, 2025 Preview 00:05 Full_Alien2_4K(1).mp4 Sep 10…" at bounding box center [696, 358] width 966 height 365
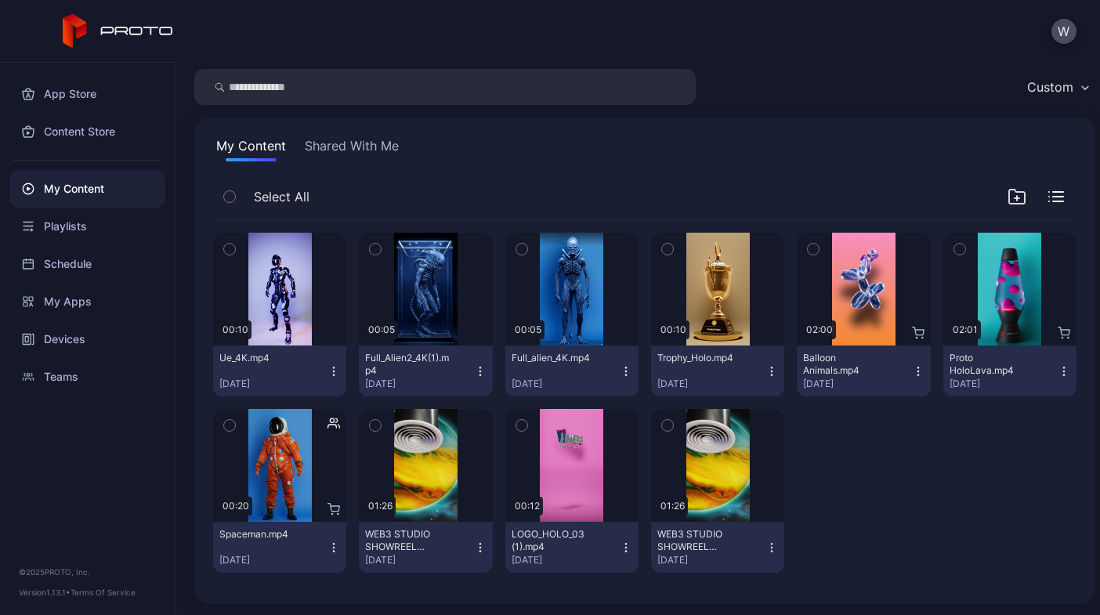
scroll to position [51, 0]
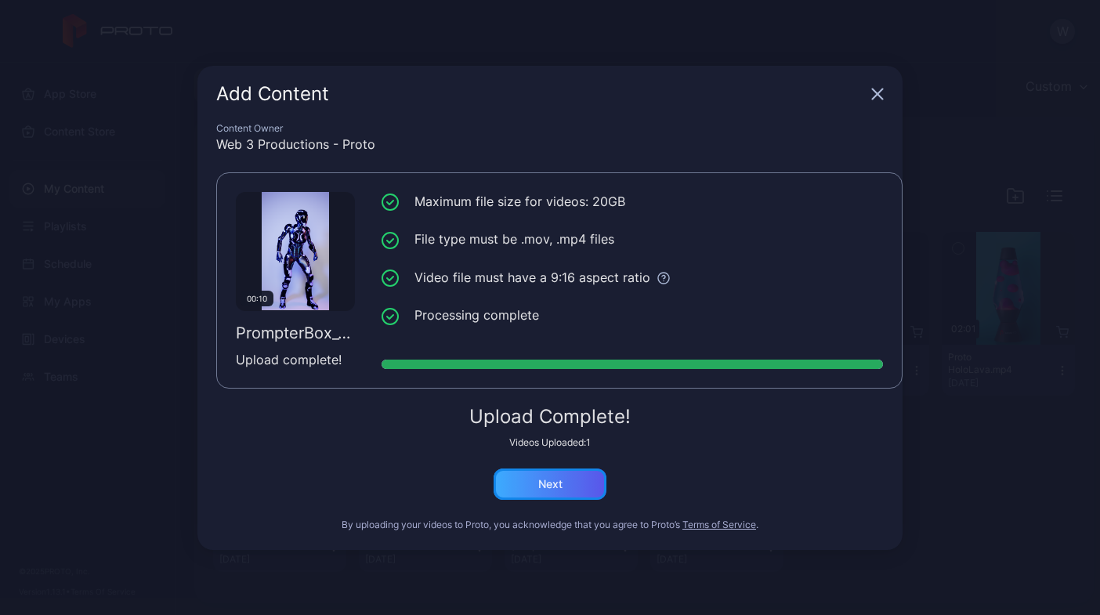
click at [597, 476] on div "Next" at bounding box center [550, 484] width 113 height 31
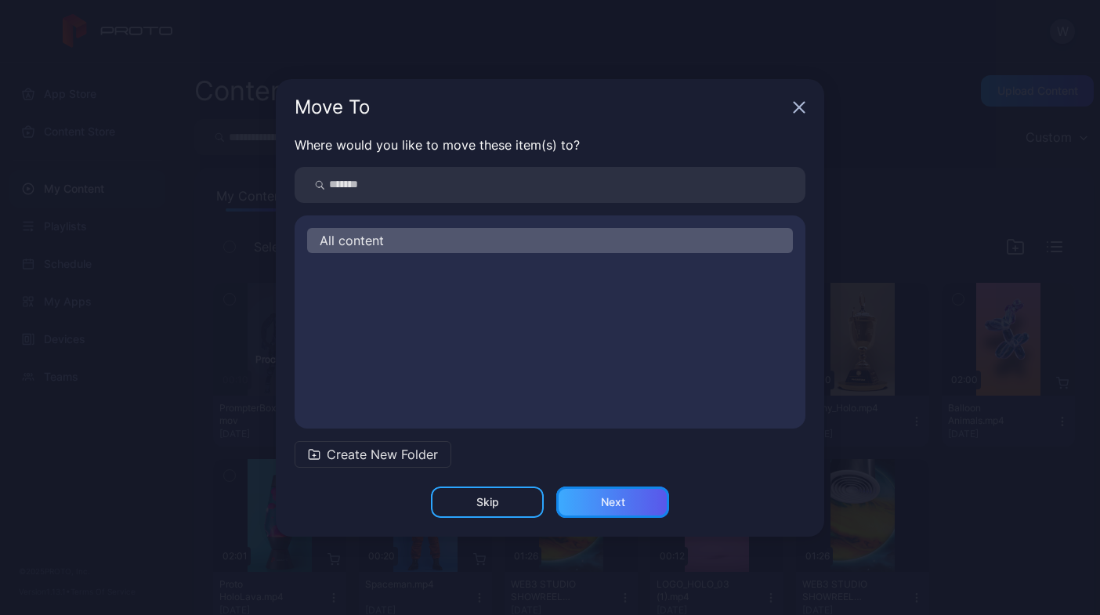
click at [663, 510] on div "Next" at bounding box center [613, 502] width 113 height 31
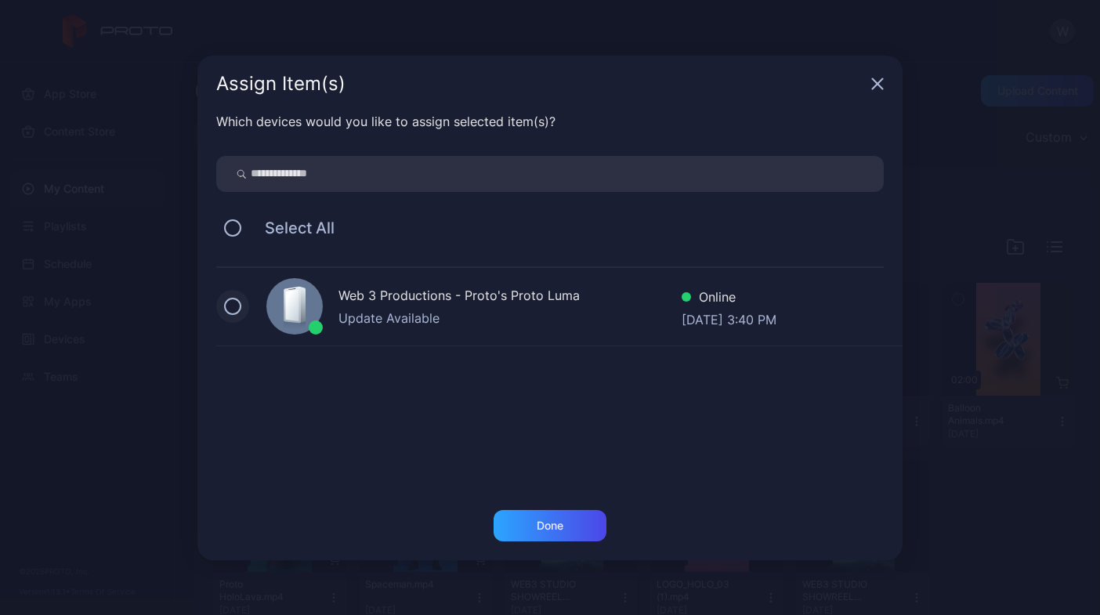
click at [241, 307] on button at bounding box center [232, 306] width 17 height 17
click at [547, 537] on div "Done" at bounding box center [550, 525] width 113 height 31
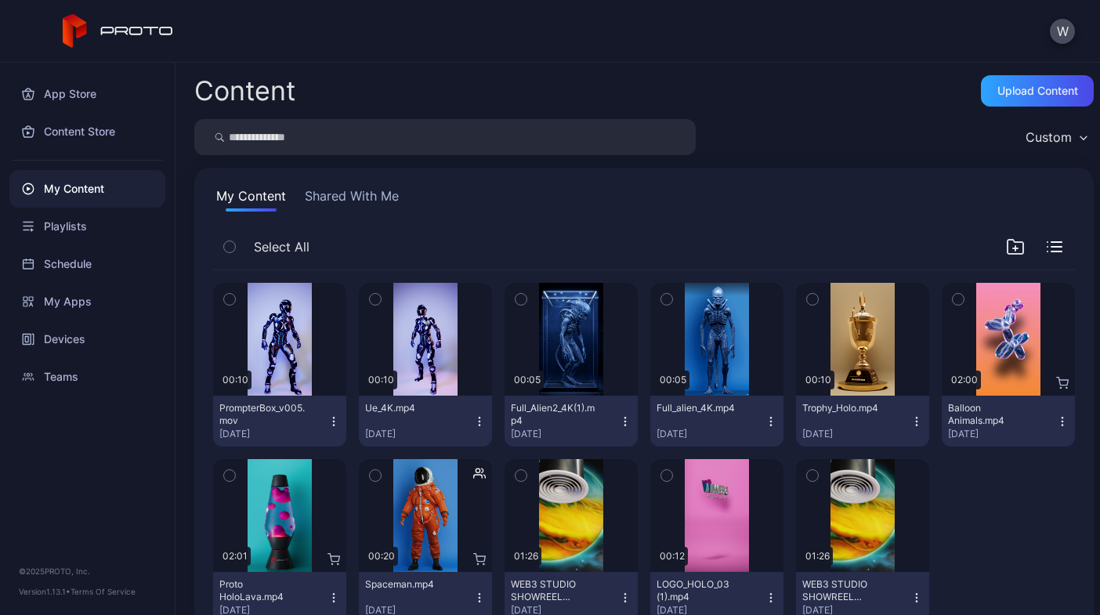
scroll to position [52, 0]
